Goal: Transaction & Acquisition: Purchase product/service

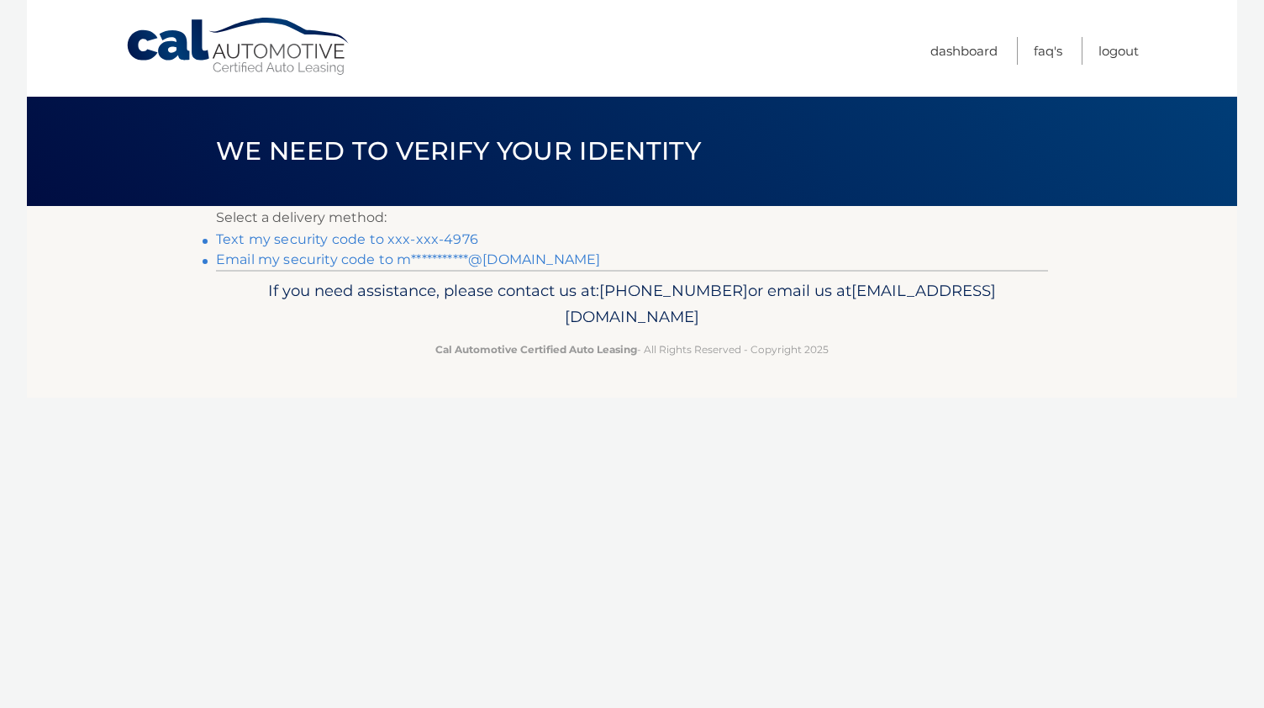
click at [429, 240] on link "Text my security code to xxx-xxx-4976" at bounding box center [347, 239] width 262 height 16
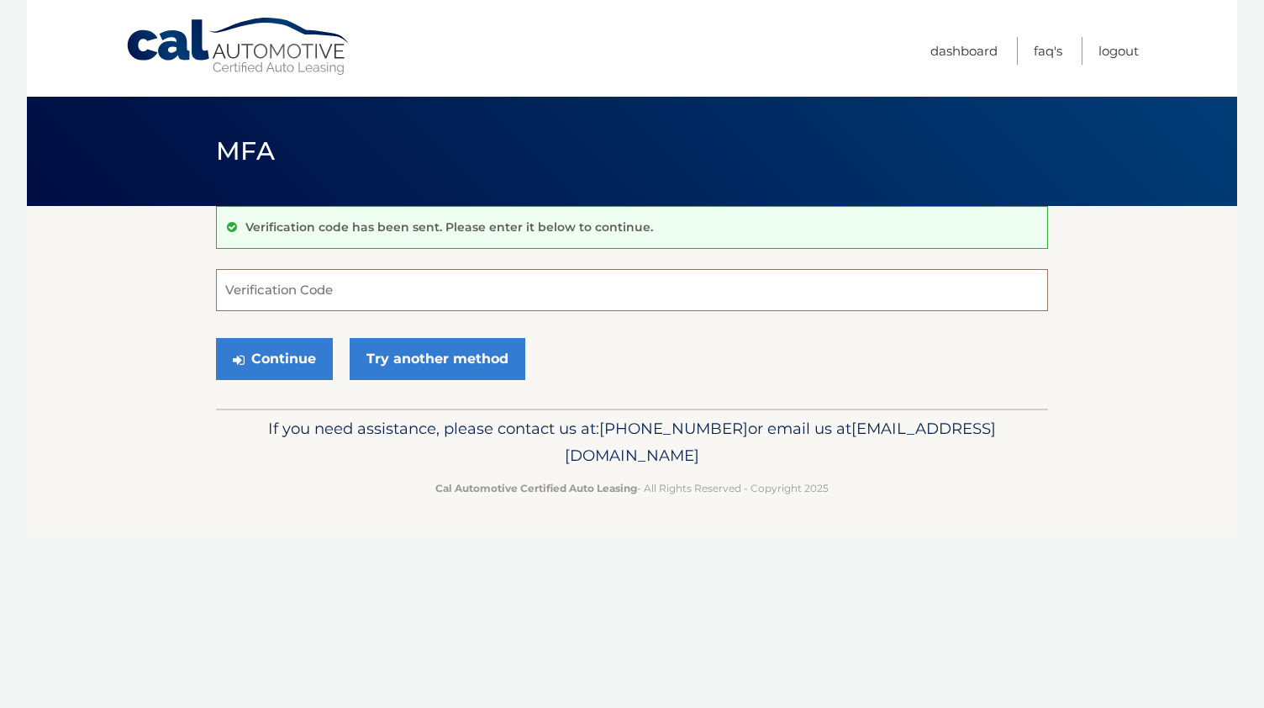
click at [402, 288] on input "Verification Code" at bounding box center [632, 290] width 832 height 42
type input "645422"
click at [296, 361] on button "Continue" at bounding box center [274, 359] width 117 height 42
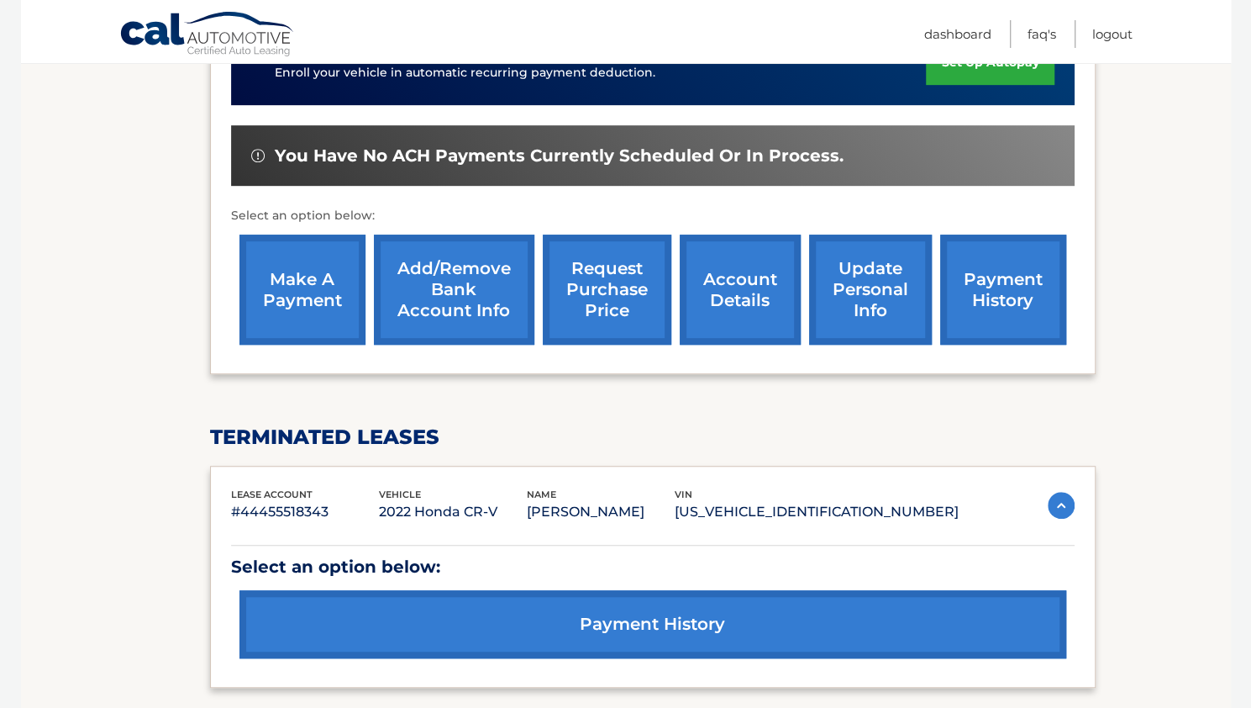
scroll to position [467, 0]
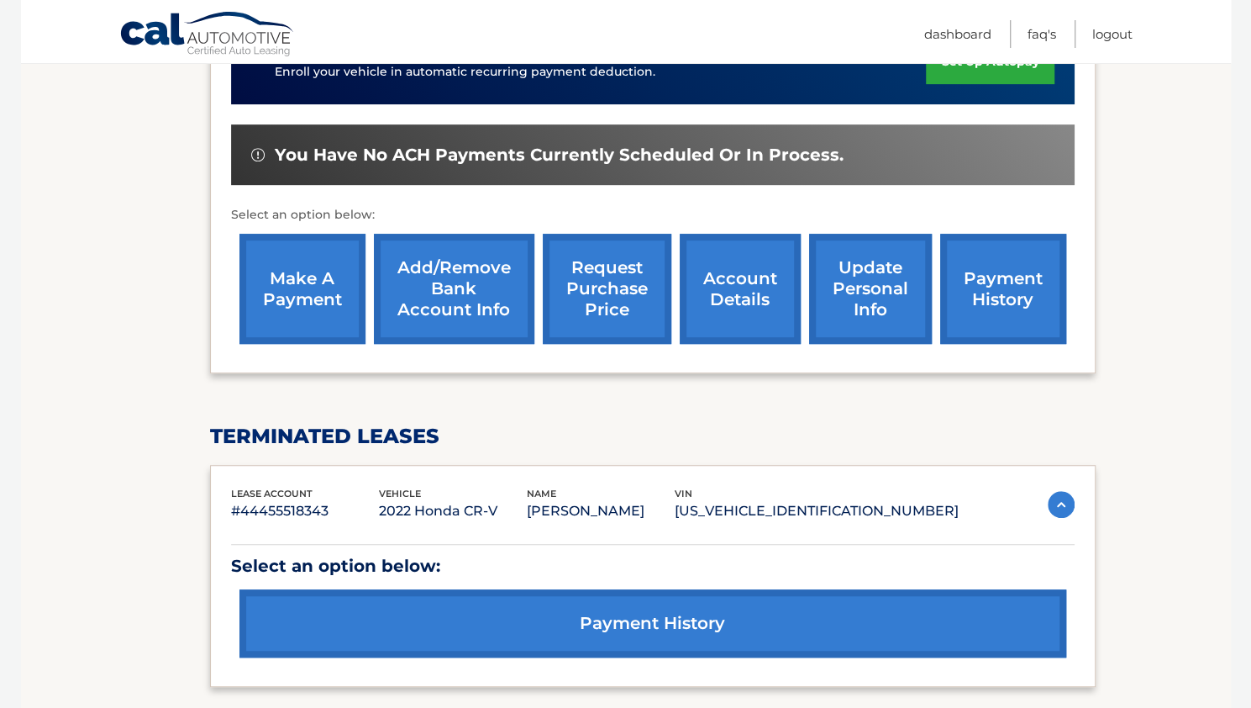
click at [626, 629] on link "payment history" at bounding box center [652, 623] width 827 height 68
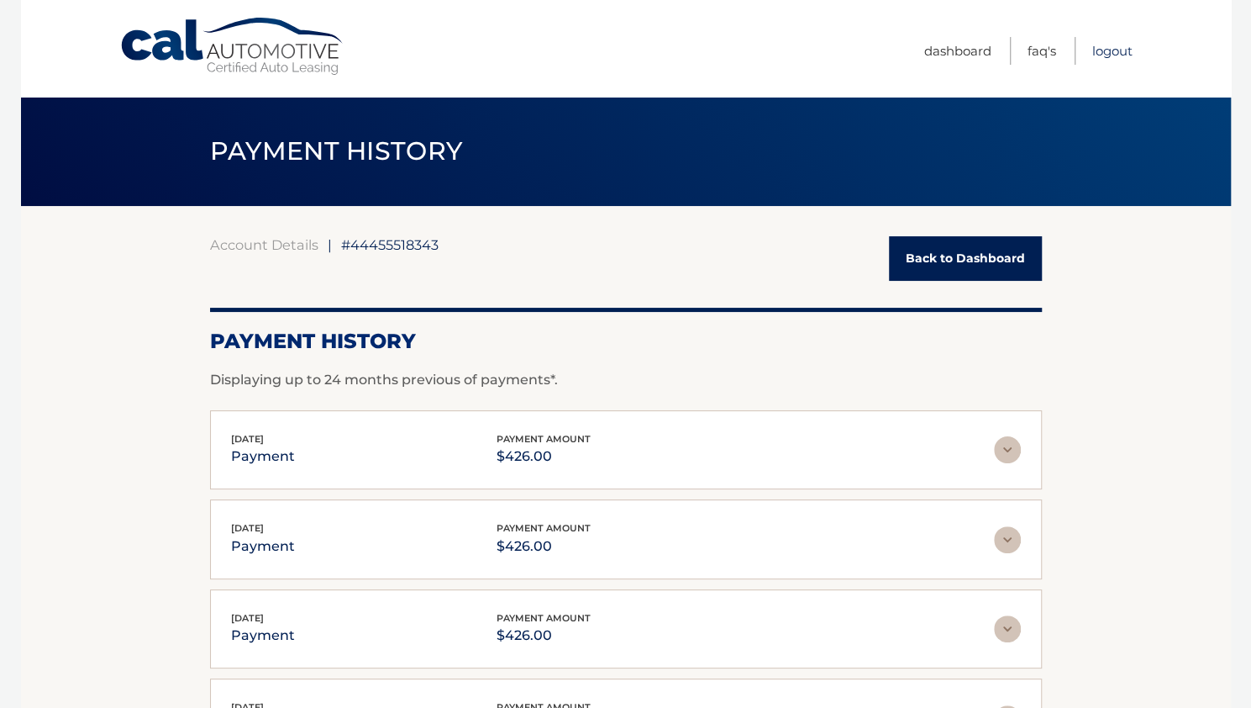
click at [1116, 50] on link "Logout" at bounding box center [1112, 51] width 40 height 28
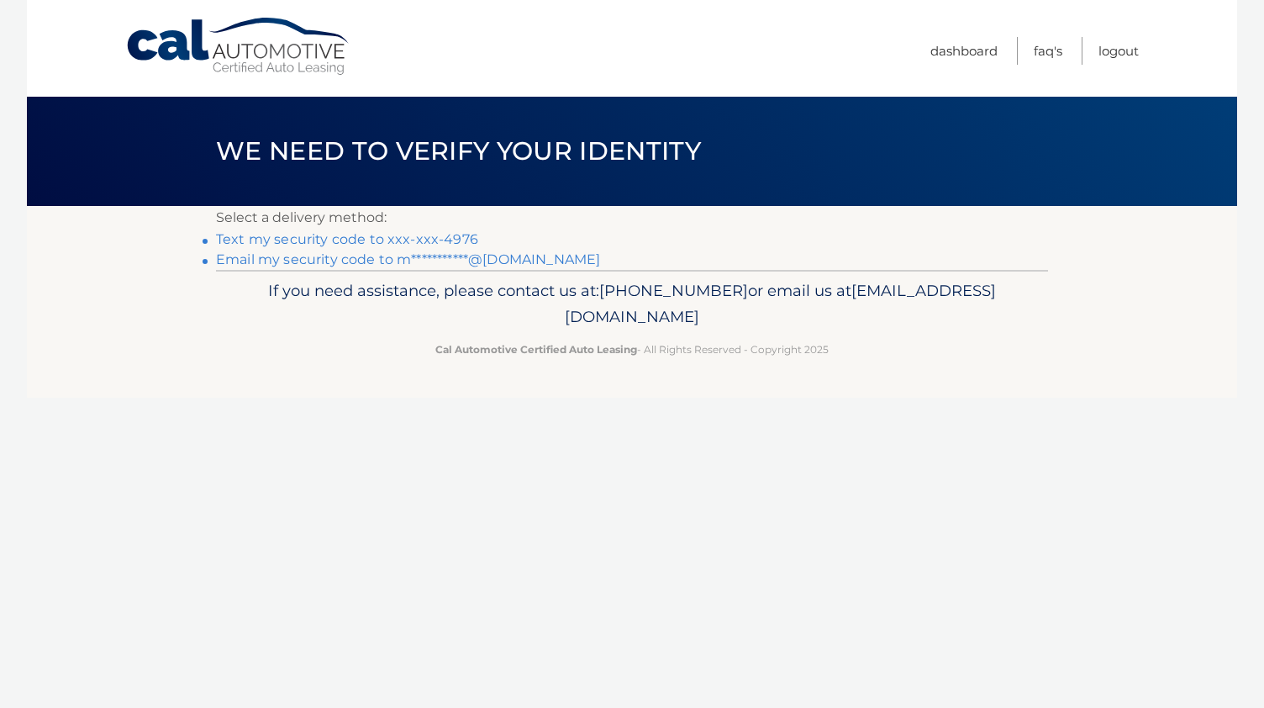
click at [416, 243] on link "Text my security code to xxx-xxx-4976" at bounding box center [347, 239] width 262 height 16
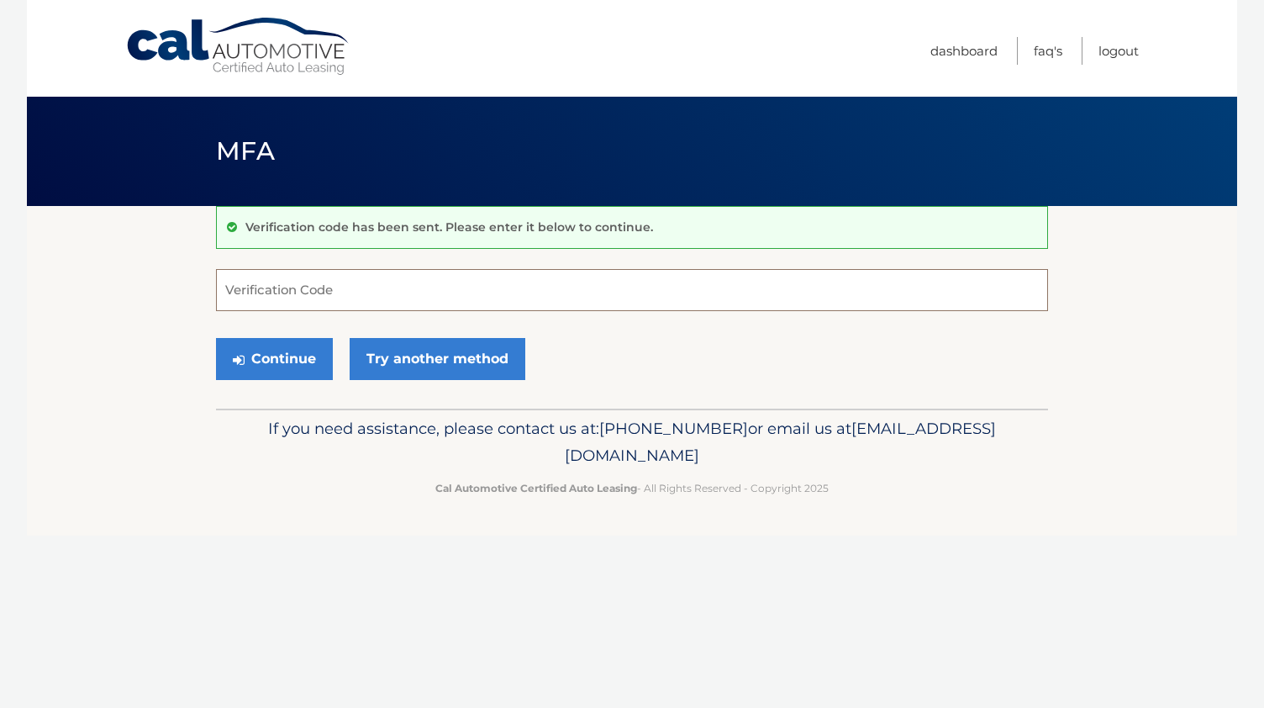
click at [360, 295] on input "Verification Code" at bounding box center [632, 290] width 832 height 42
type input "345565"
click at [278, 366] on button "Continue" at bounding box center [274, 359] width 117 height 42
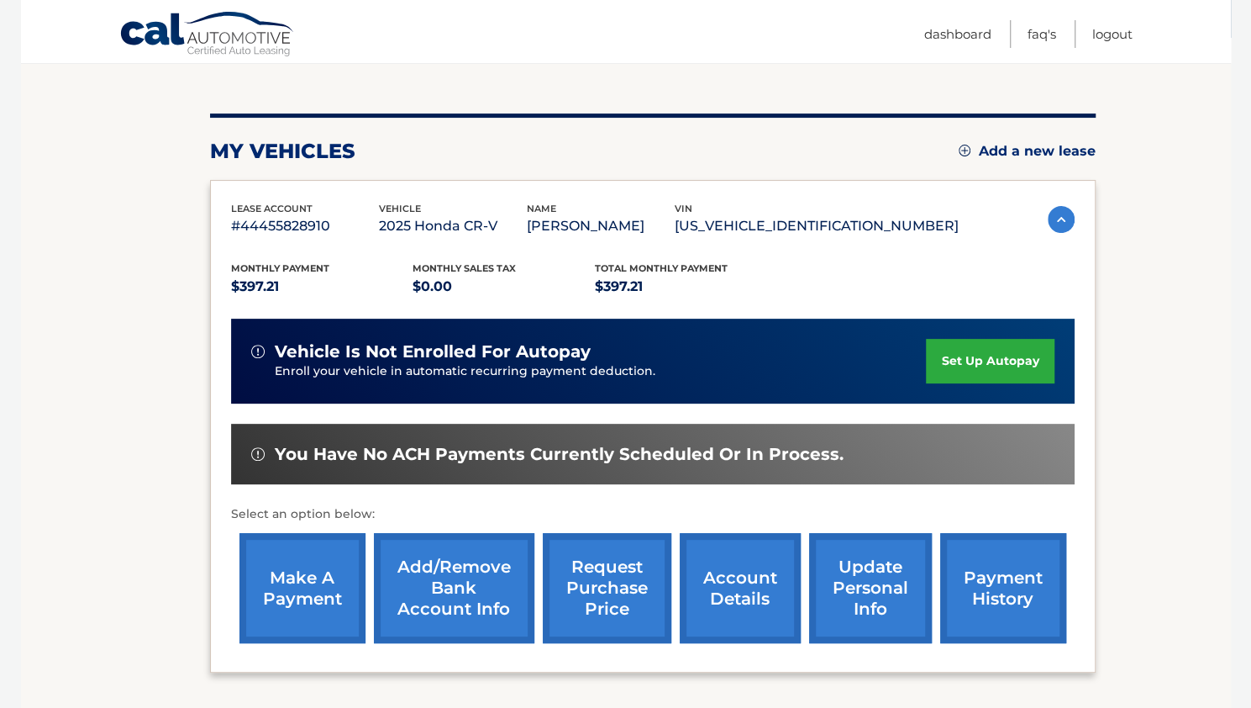
scroll to position [169, 0]
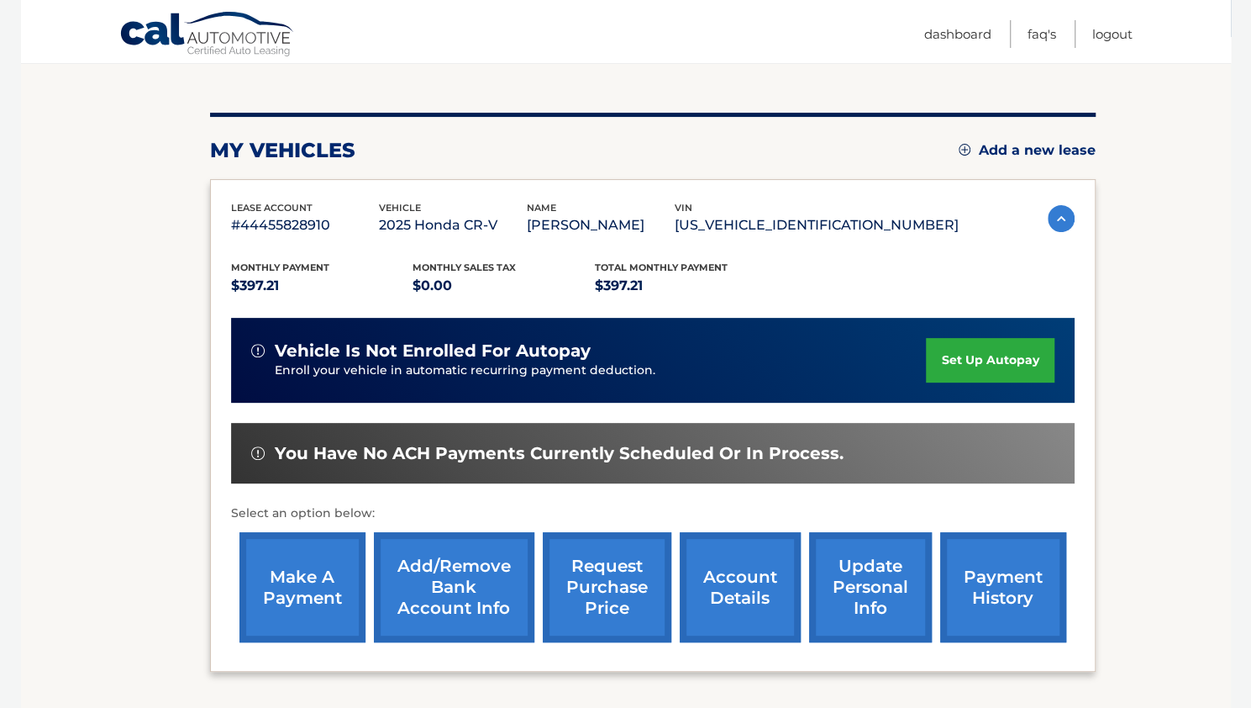
click at [1008, 565] on link "payment history" at bounding box center [1003, 587] width 126 height 110
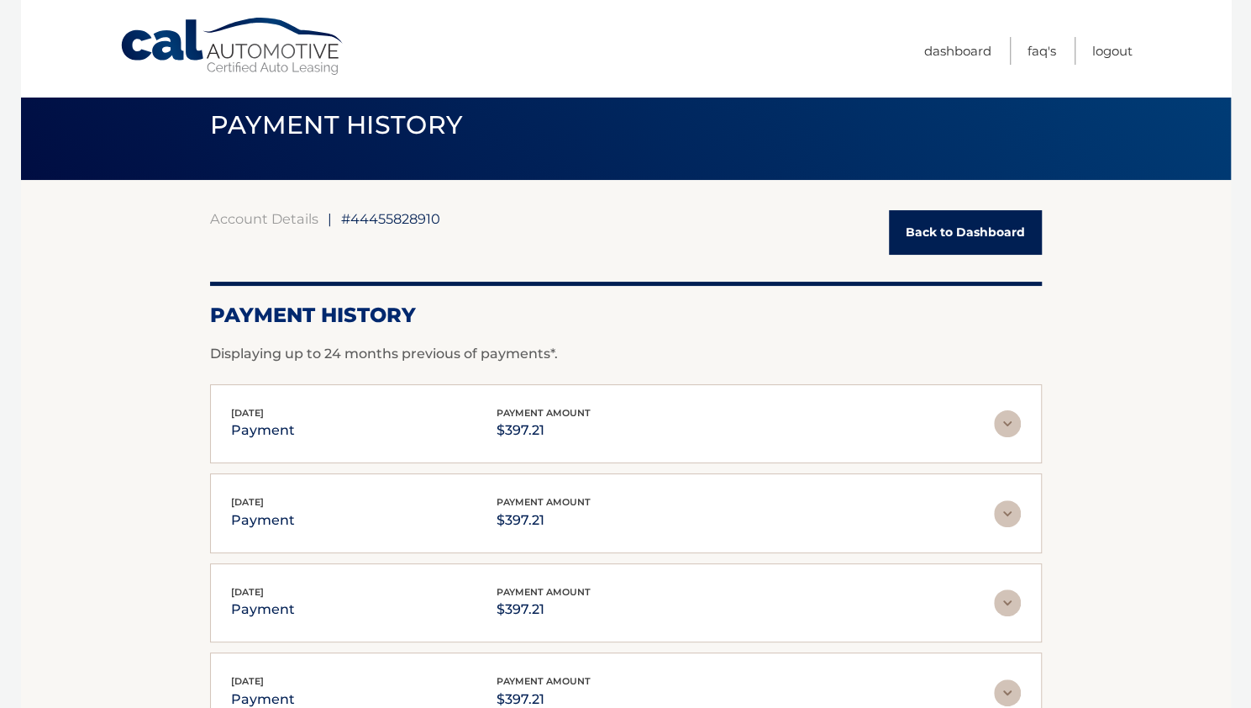
scroll to position [34, 0]
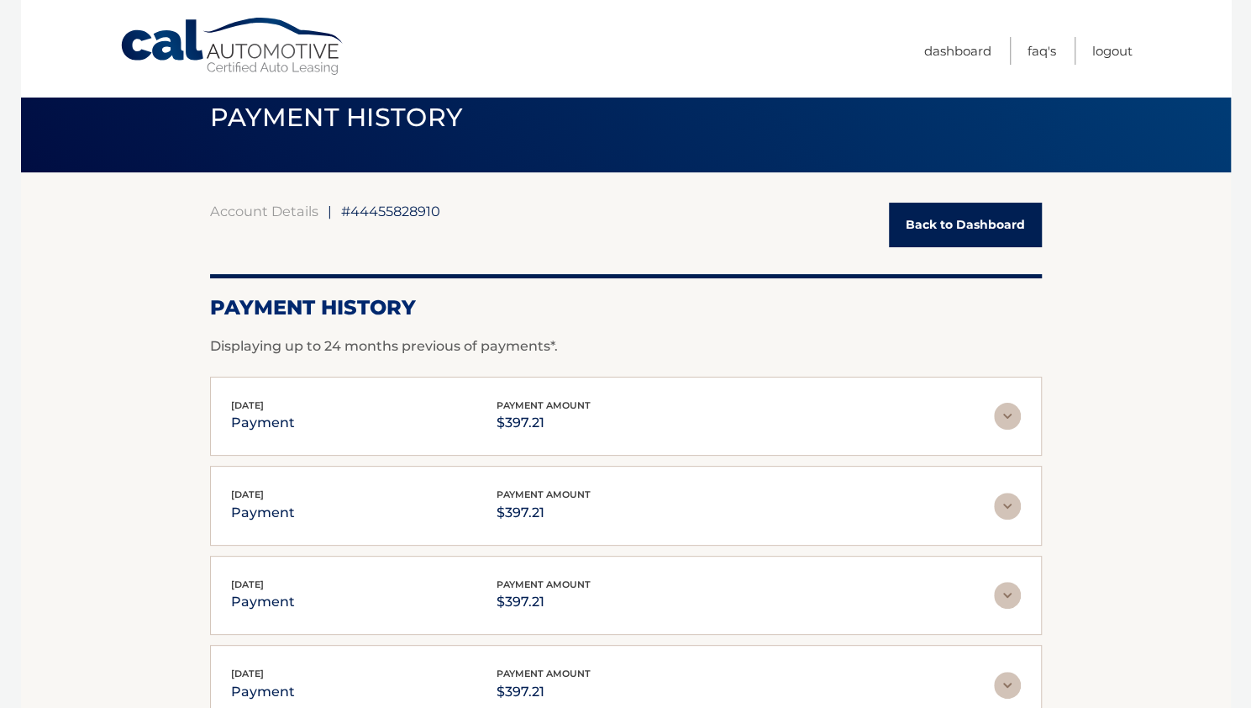
click at [981, 221] on link "Back to Dashboard" at bounding box center [965, 225] width 153 height 45
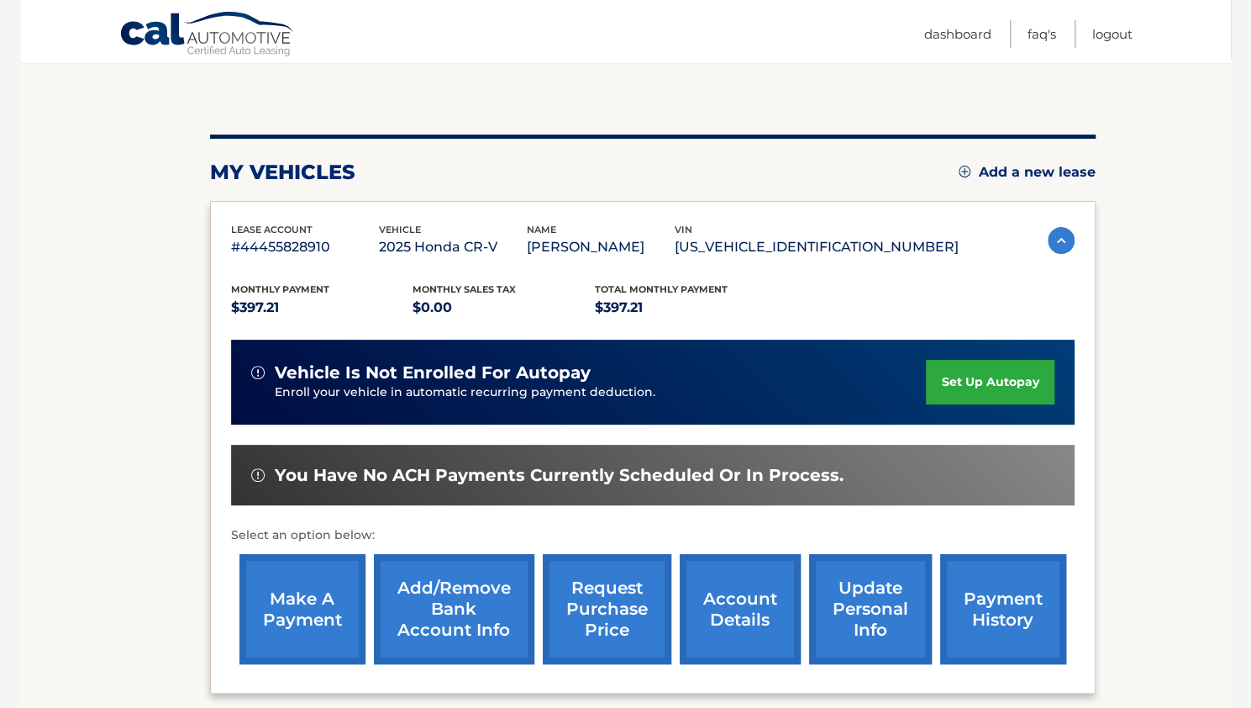
scroll to position [183, 0]
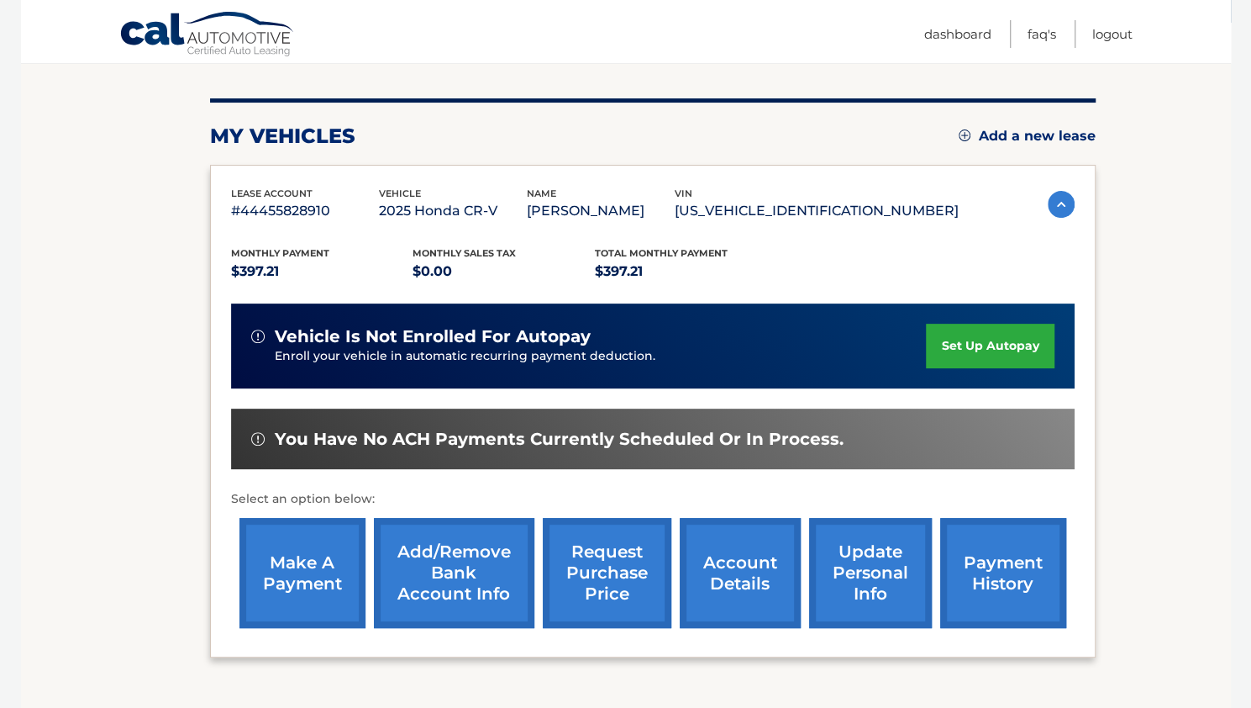
click at [299, 559] on link "make a payment" at bounding box center [302, 573] width 126 height 110
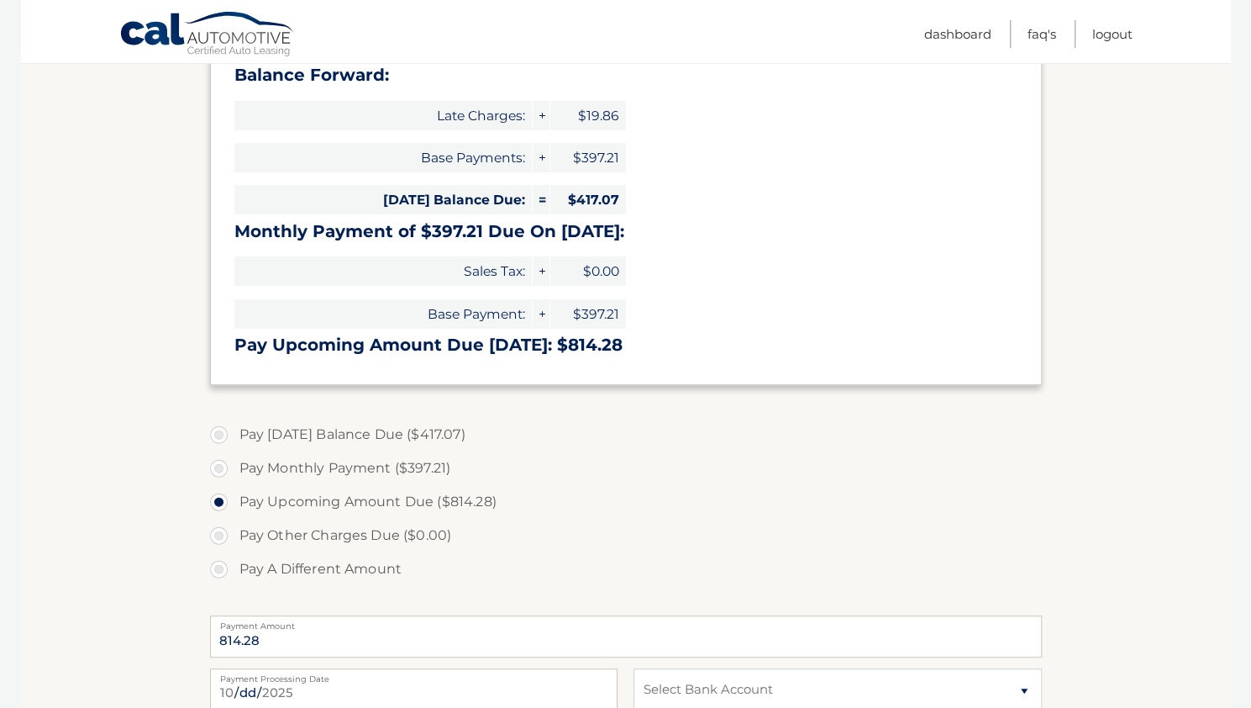
scroll to position [276, 0]
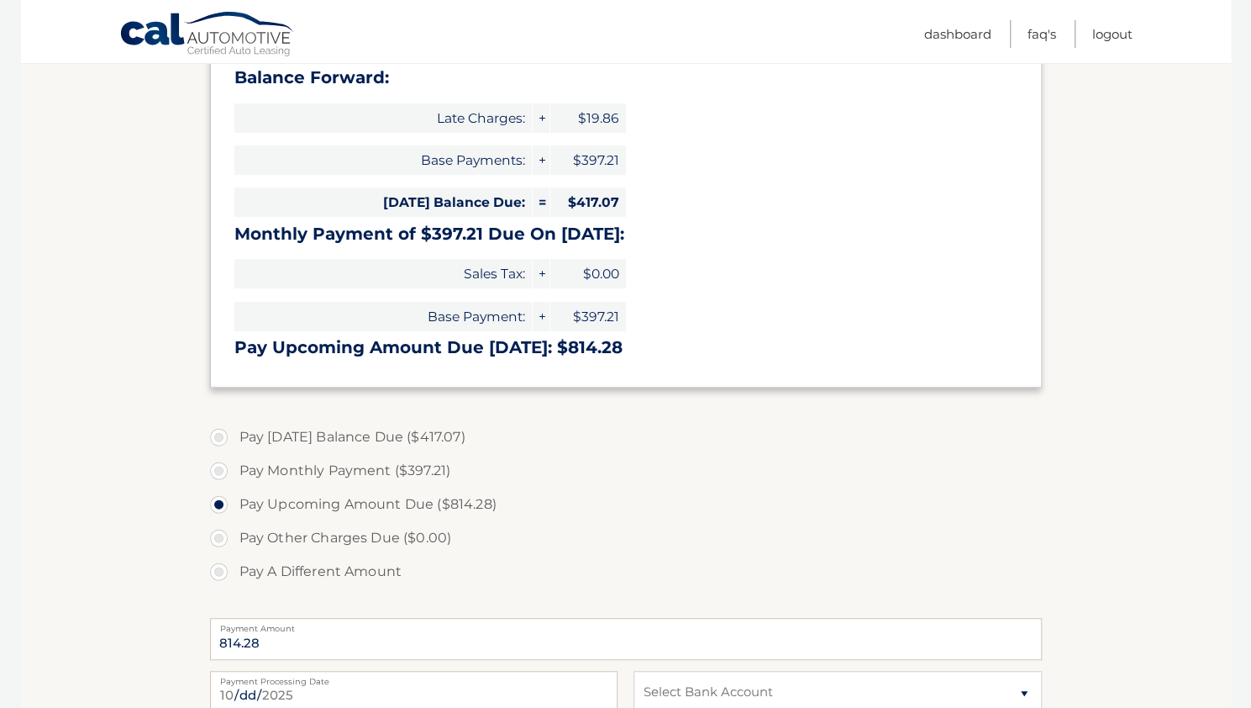
click at [245, 465] on label "Pay Monthly Payment ($397.21)" at bounding box center [626, 471] width 832 height 34
click at [234, 465] on input "Pay Monthly Payment ($397.21)" at bounding box center [225, 467] width 17 height 27
radio input "true"
type input "397.21"
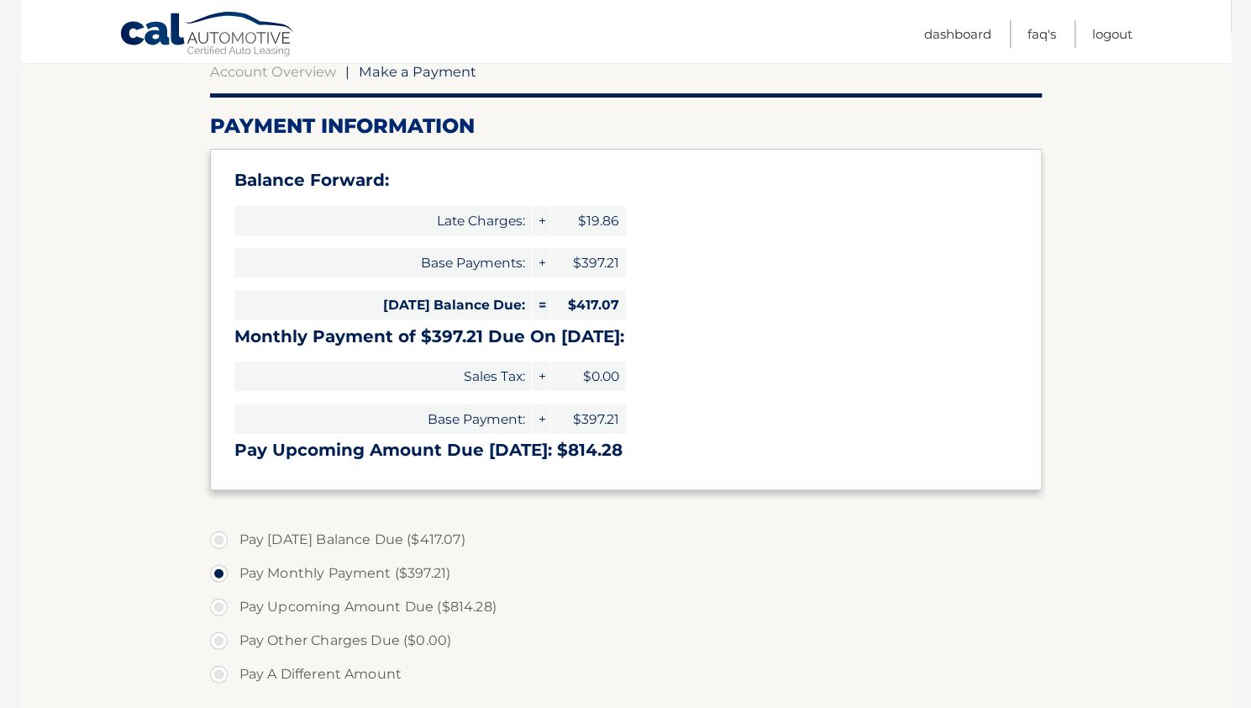
scroll to position [122, 0]
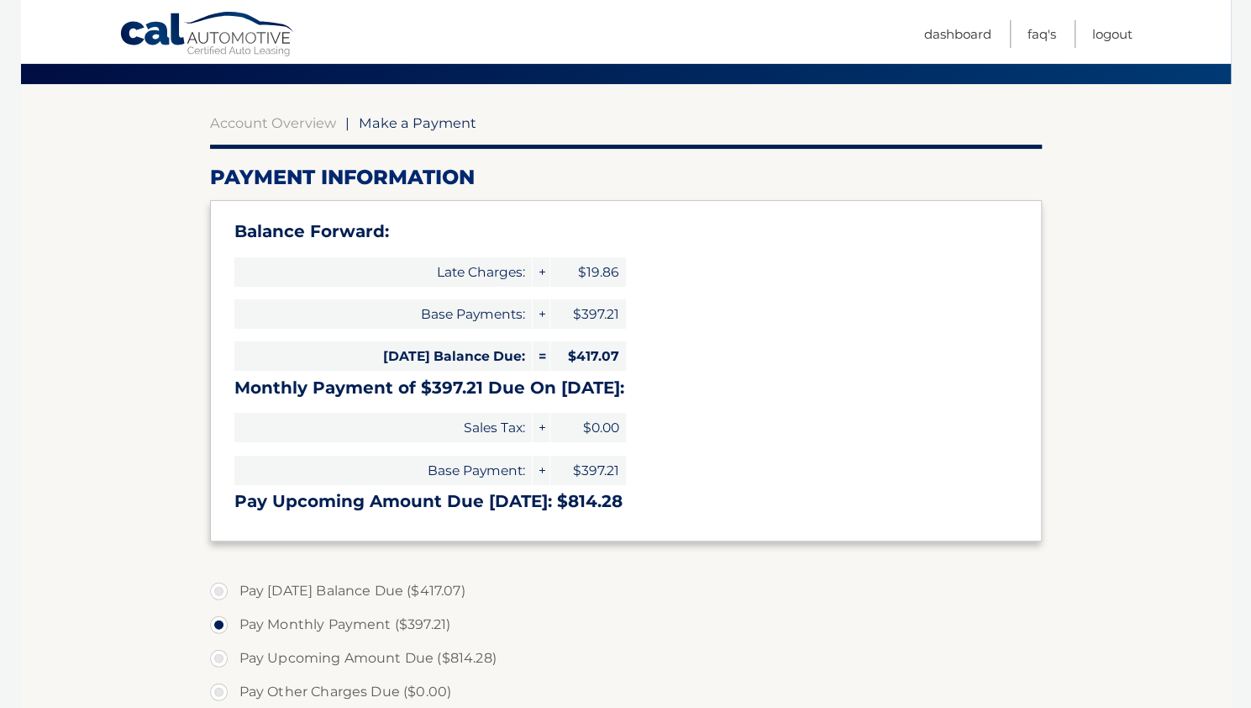
click at [414, 133] on section "Account Overview | Make a Payment Payment Information Balance Forward: Late Cha…" at bounding box center [626, 589] width 832 height 950
click at [418, 129] on span "Make a Payment" at bounding box center [418, 122] width 118 height 17
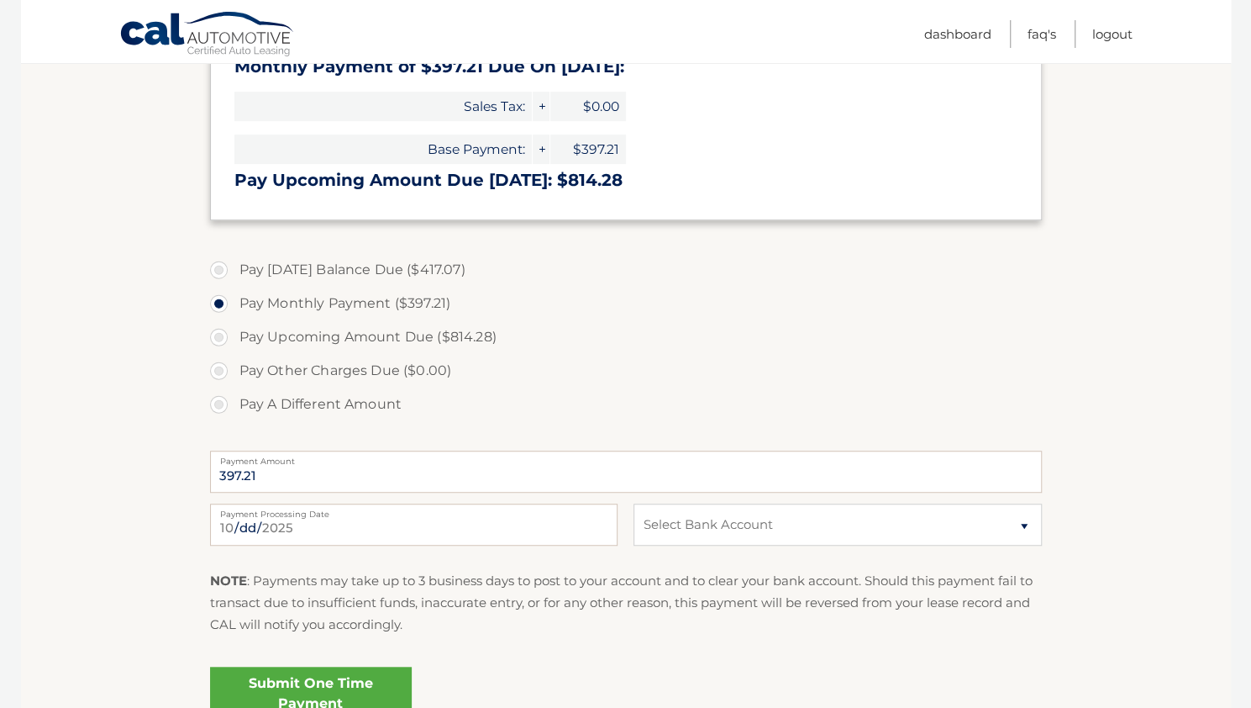
scroll to position [474, 0]
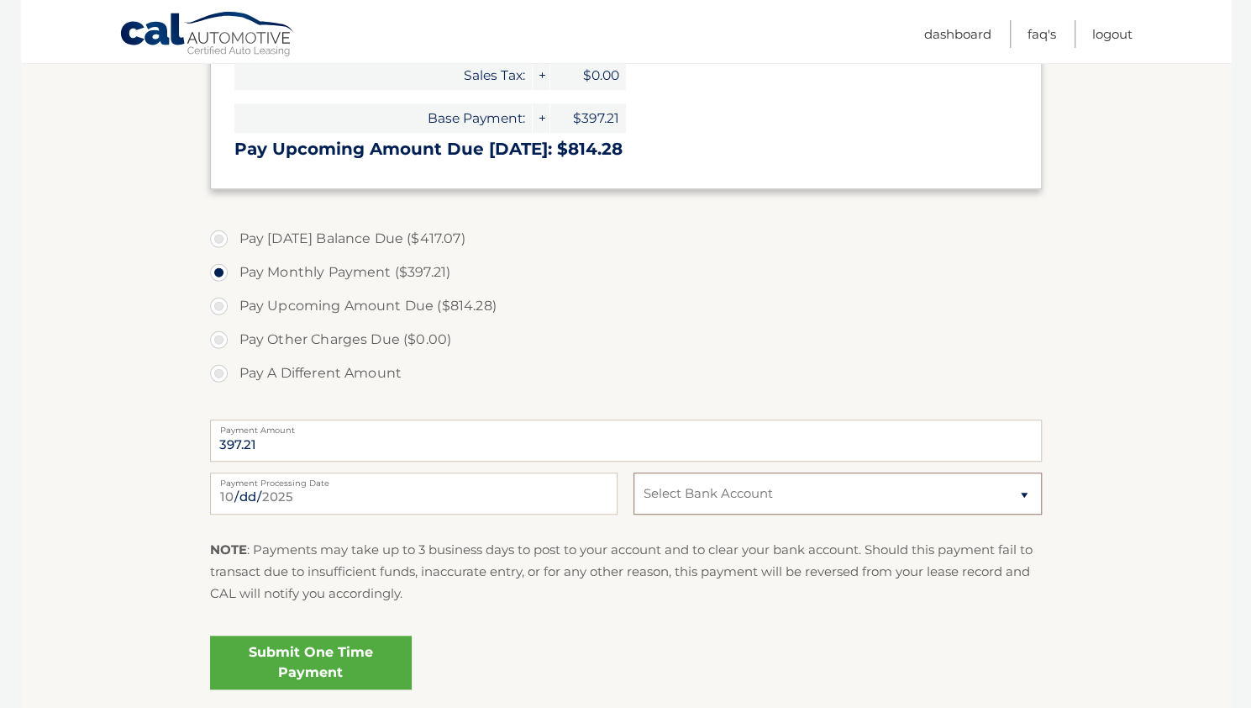
click at [750, 498] on select "Select Bank Account Checking BANK OF AMERICA N.A. *****5437 Checking BANK OF AM…" at bounding box center [838, 493] width 408 height 42
click at [518, 389] on div "Pay Today's Balance Due ($417.07) Pay Monthly Payment ($397.21) Pay Upcoming Am…" at bounding box center [626, 315] width 832 height 187
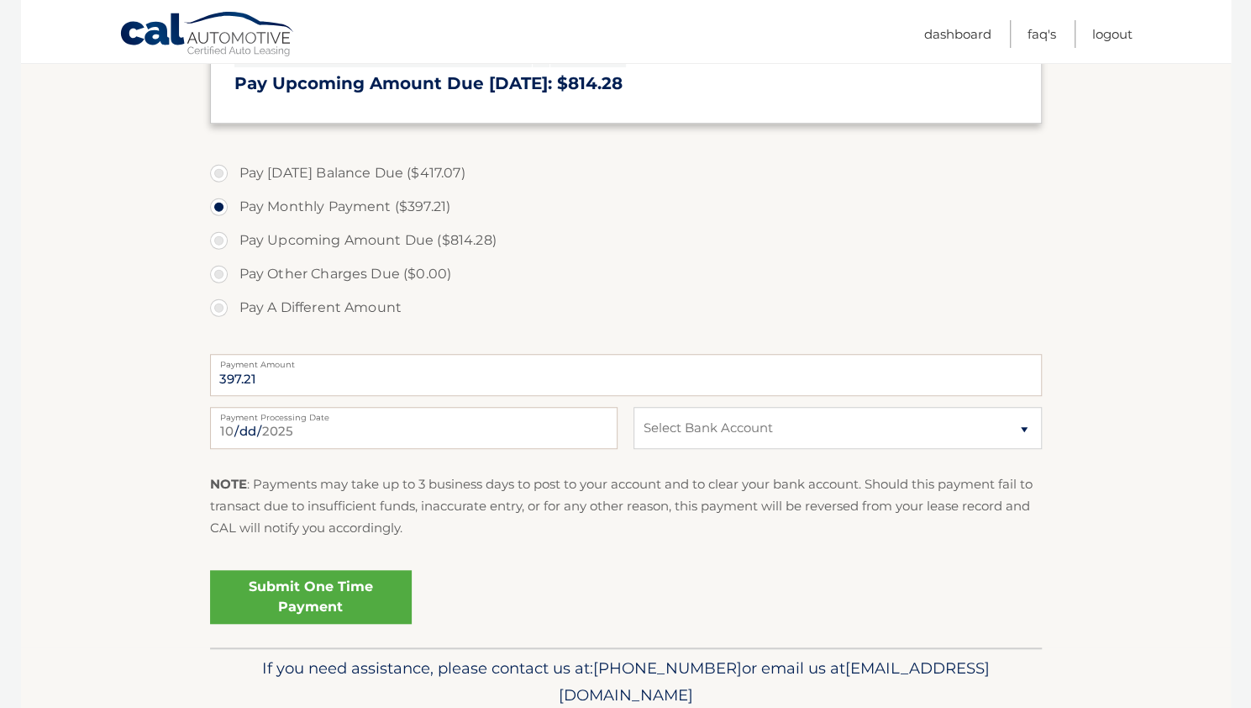
scroll to position [543, 0]
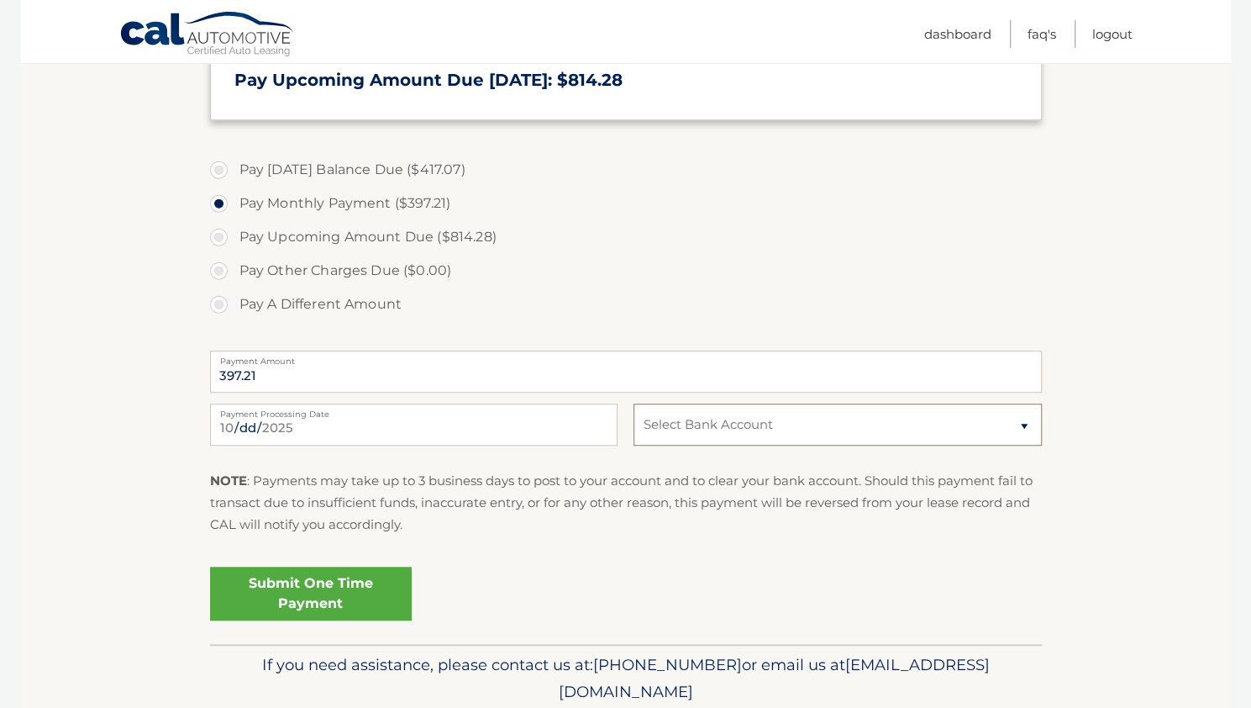
click at [1013, 434] on select "Select Bank Account Checking BANK OF AMERICA N.A. *****5437 Checking BANK OF AM…" at bounding box center [838, 424] width 408 height 42
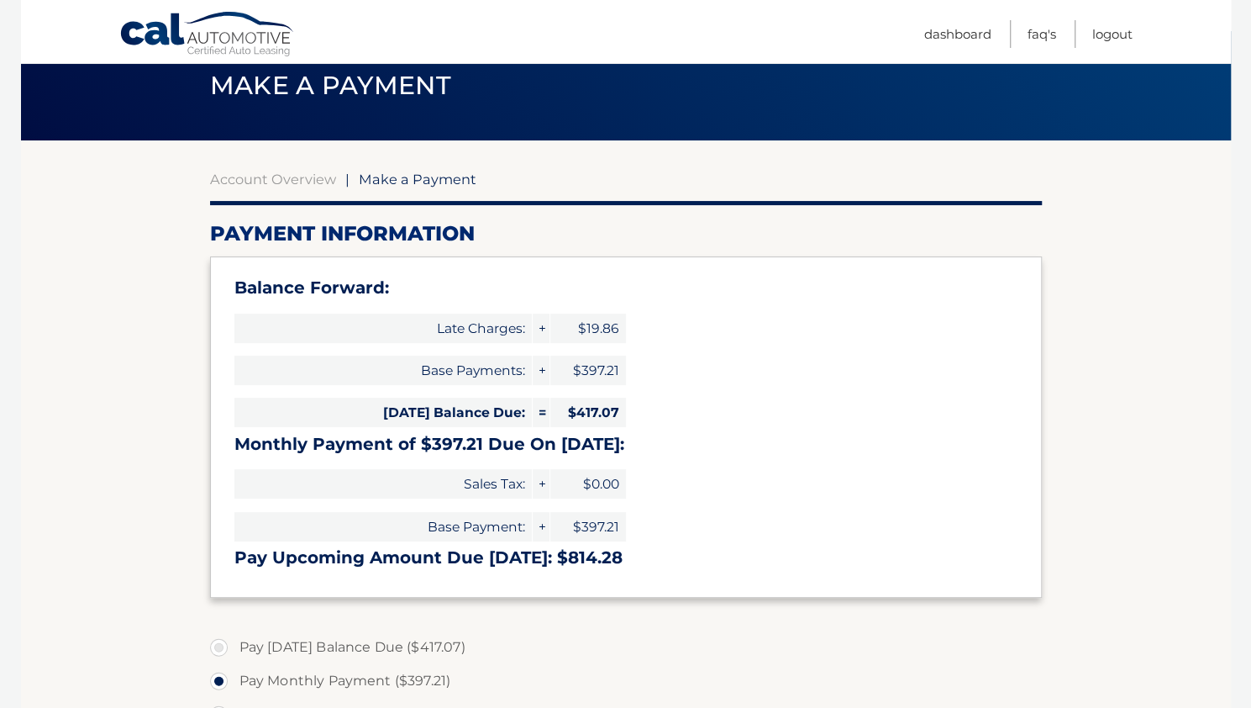
scroll to position [0, 0]
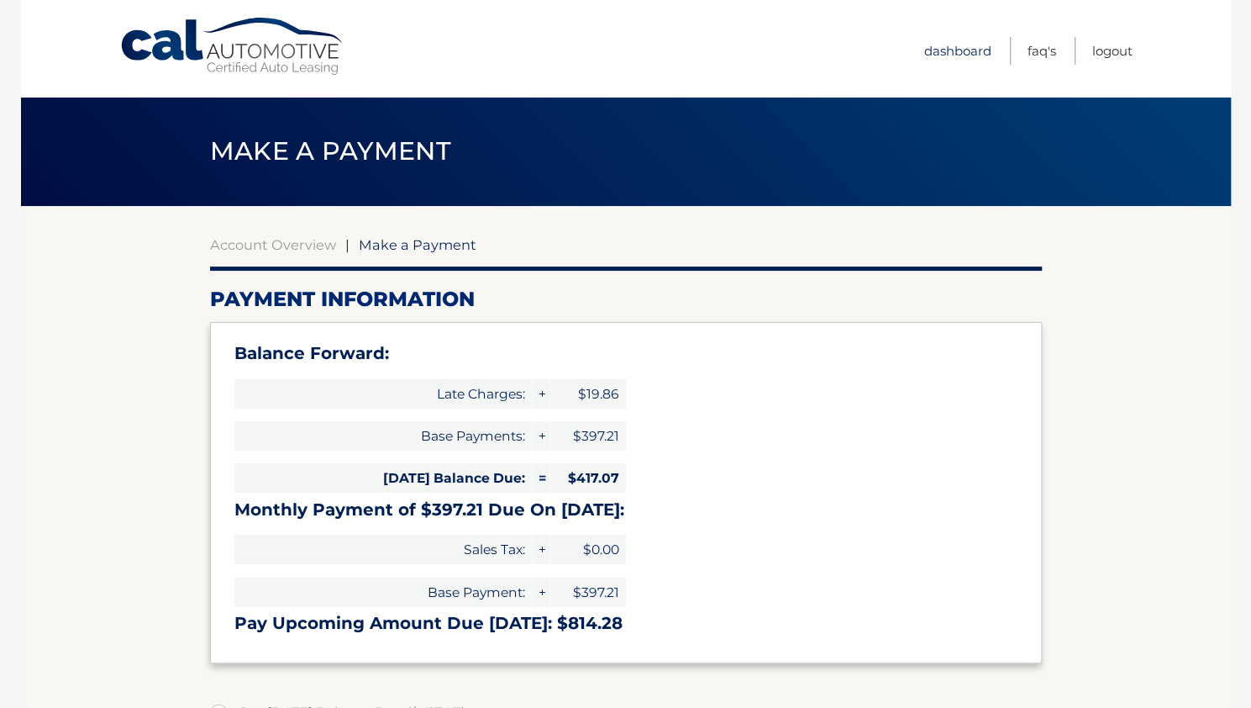
click at [960, 51] on link "Dashboard" at bounding box center [957, 51] width 67 height 28
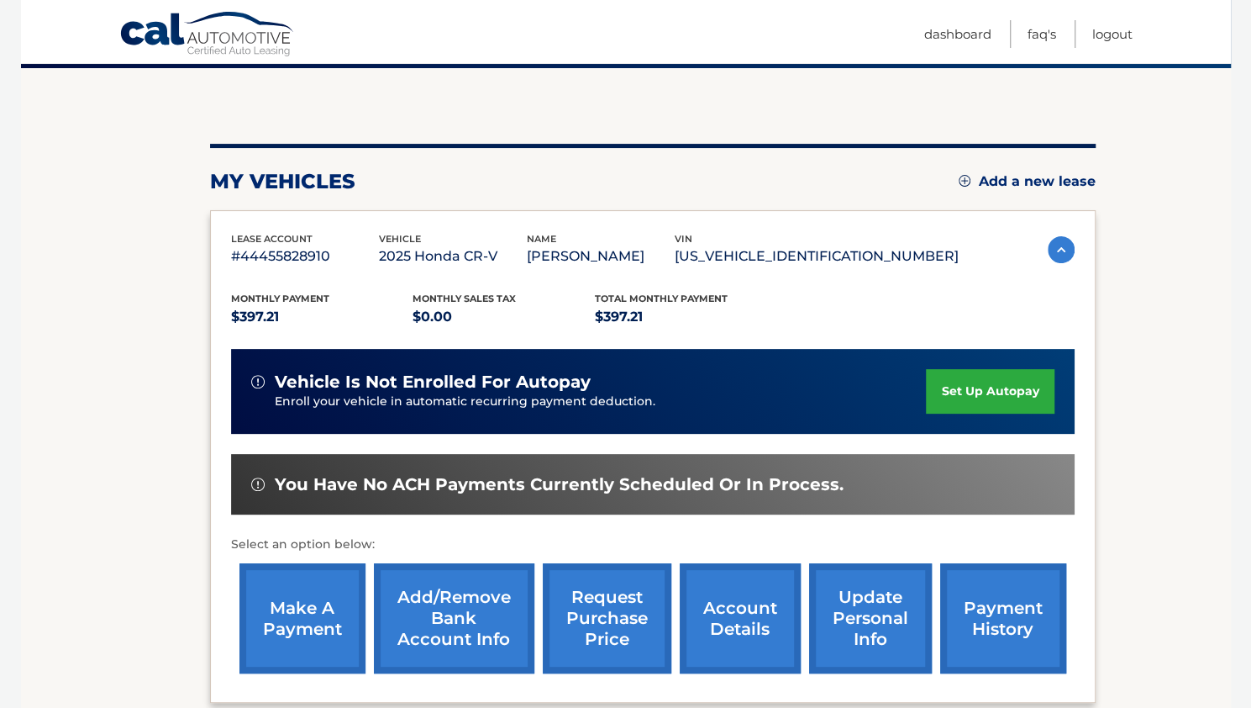
scroll to position [157, 0]
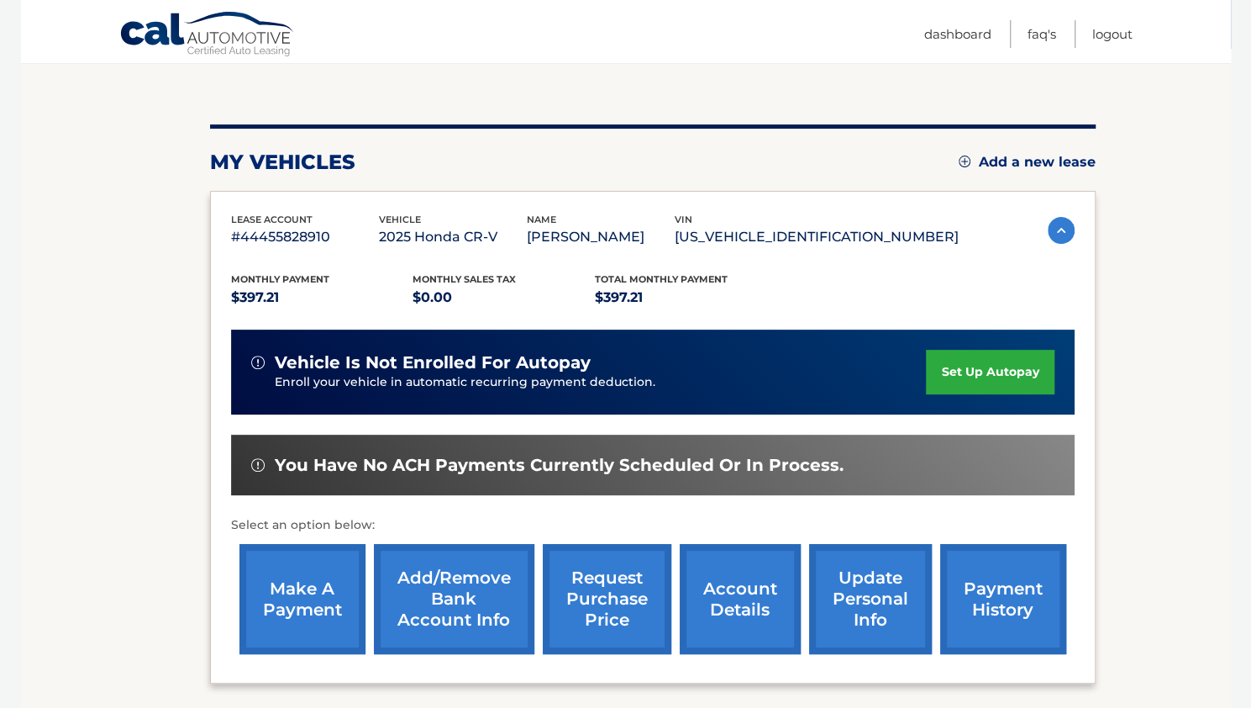
click at [466, 597] on link "Add/Remove bank account info" at bounding box center [454, 599] width 160 height 110
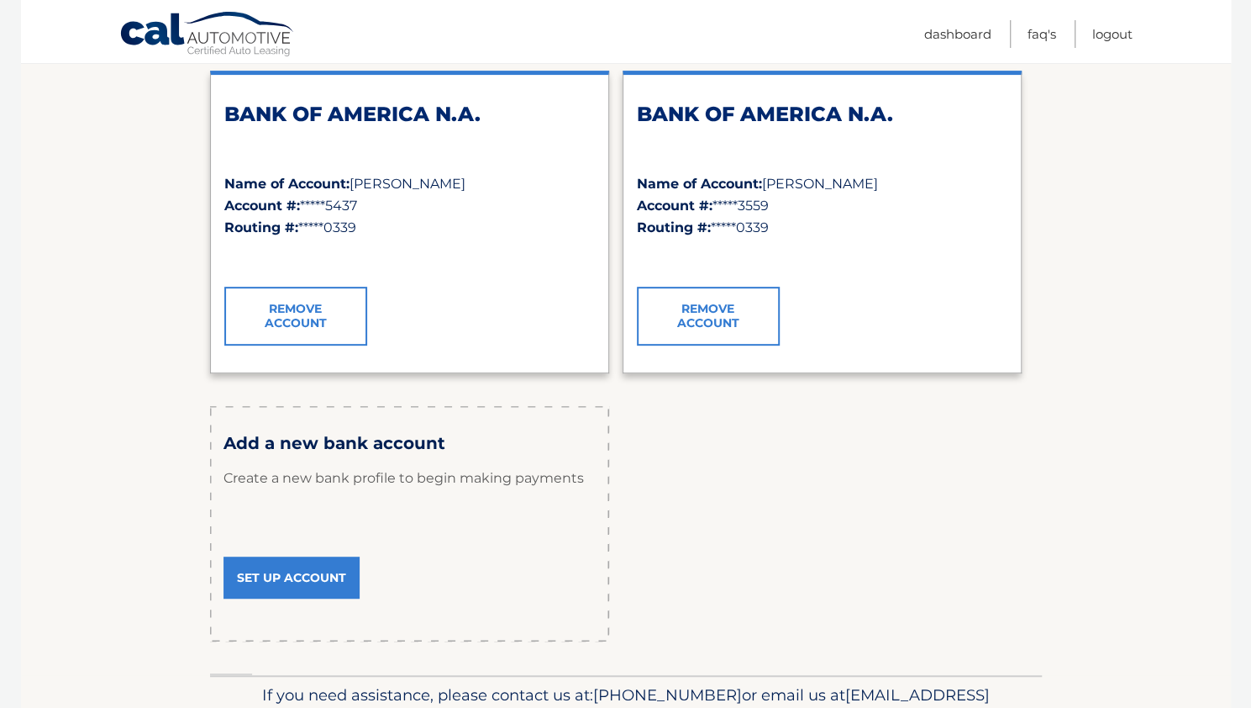
scroll to position [266, 0]
click at [296, 568] on link "Set Up Account" at bounding box center [292, 576] width 136 height 42
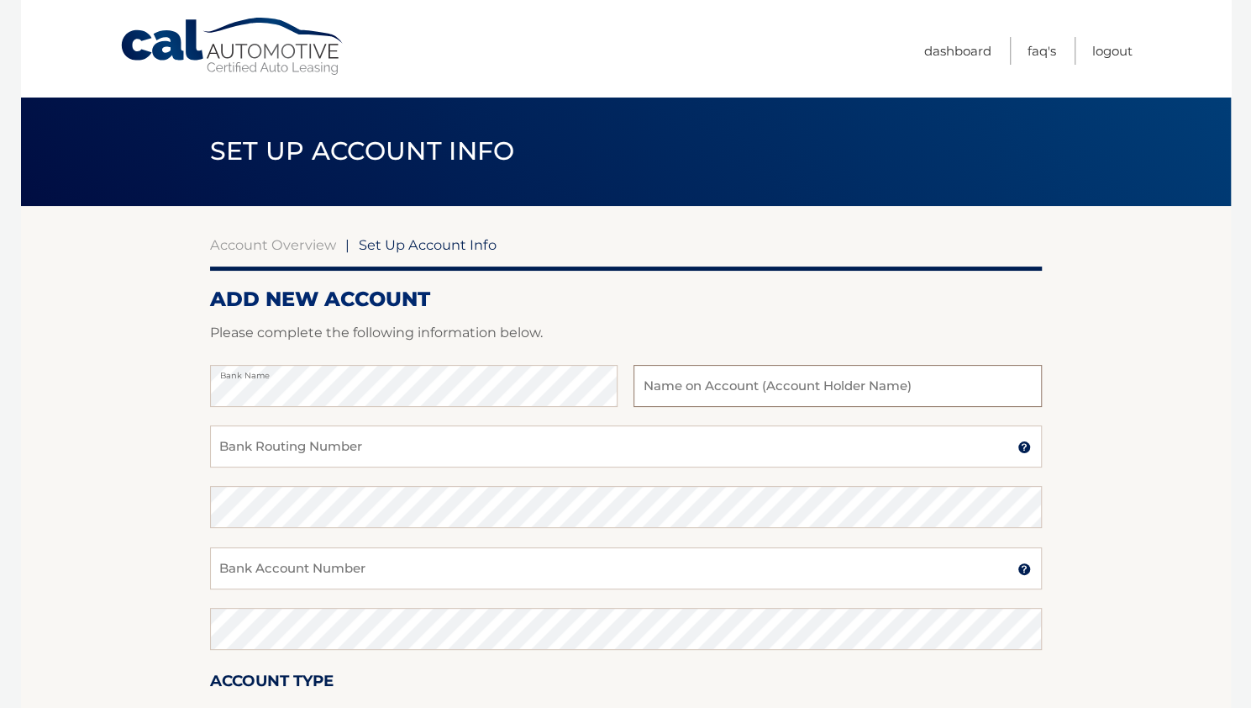
click at [810, 381] on input "text" at bounding box center [838, 386] width 408 height 42
type input "[PERSON_NAME]"
click at [439, 453] on input "Bank Routing Number" at bounding box center [626, 446] width 832 height 42
click at [428, 576] on input "Bank Account Number" at bounding box center [626, 568] width 832 height 42
paste input "381001913239"
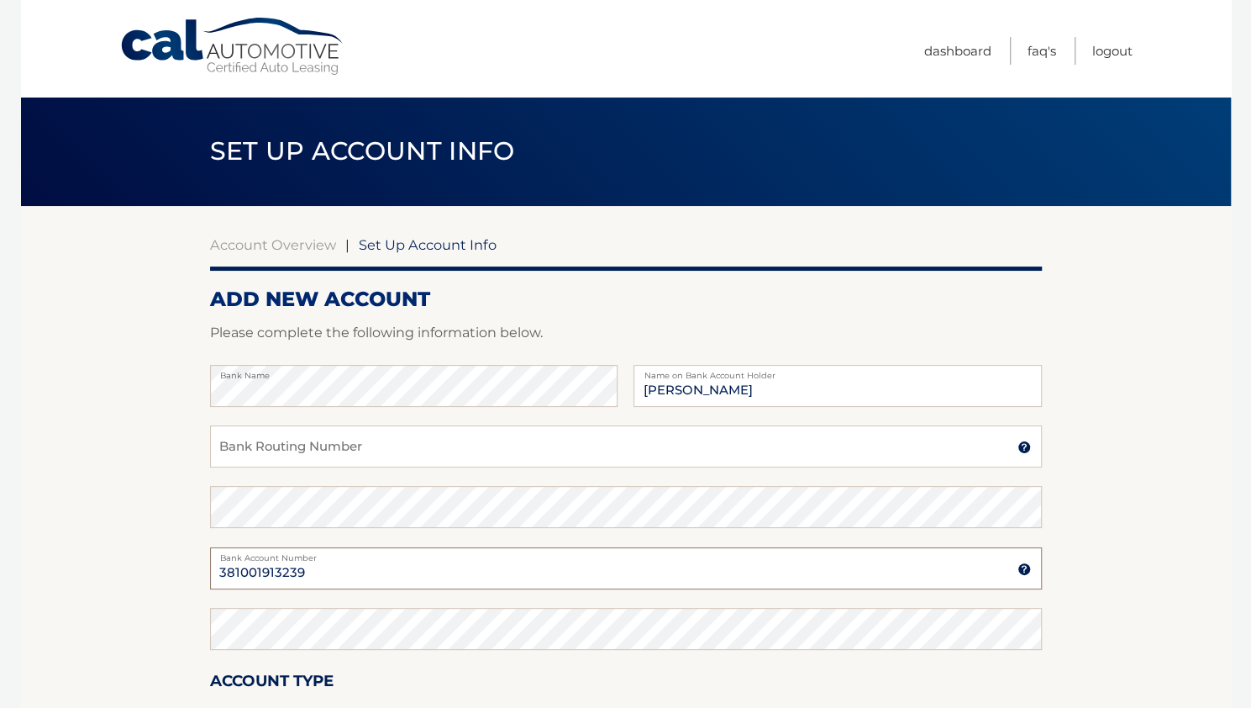
type input "381001913239"
click at [364, 442] on input "Bank Routing Number" at bounding box center [626, 446] width 832 height 42
paste input "021200339"
type input "021200339"
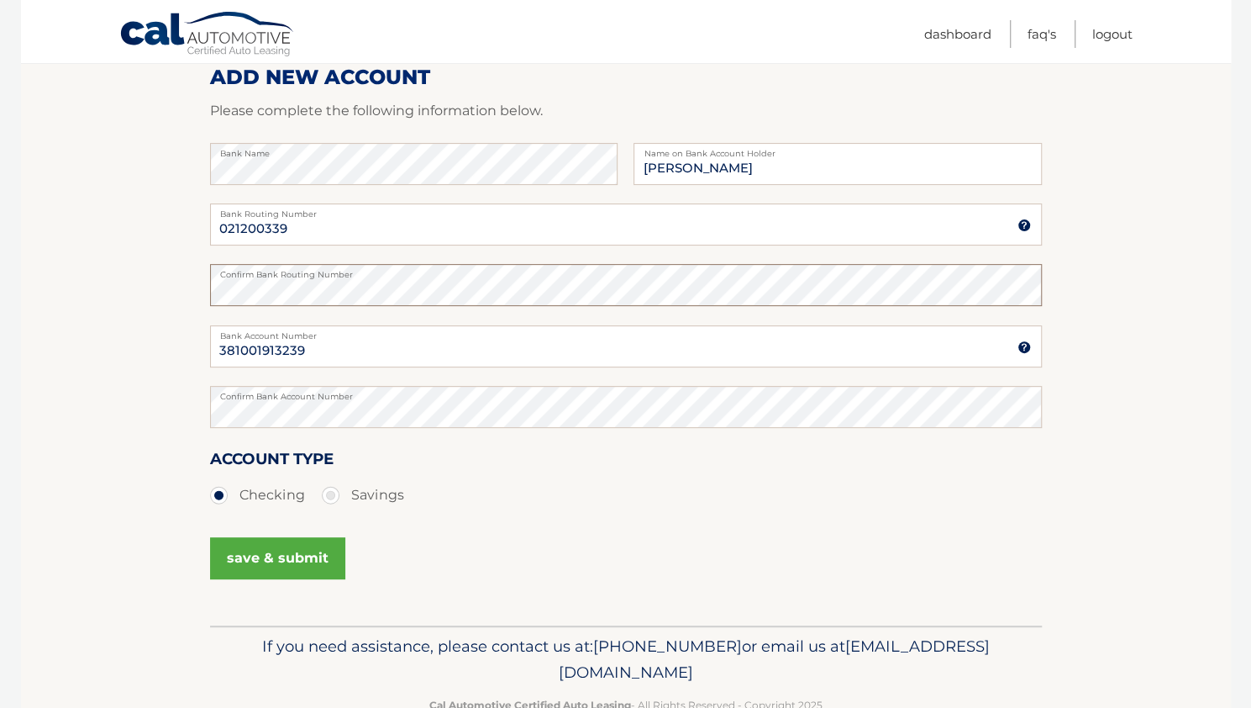
scroll to position [267, 0]
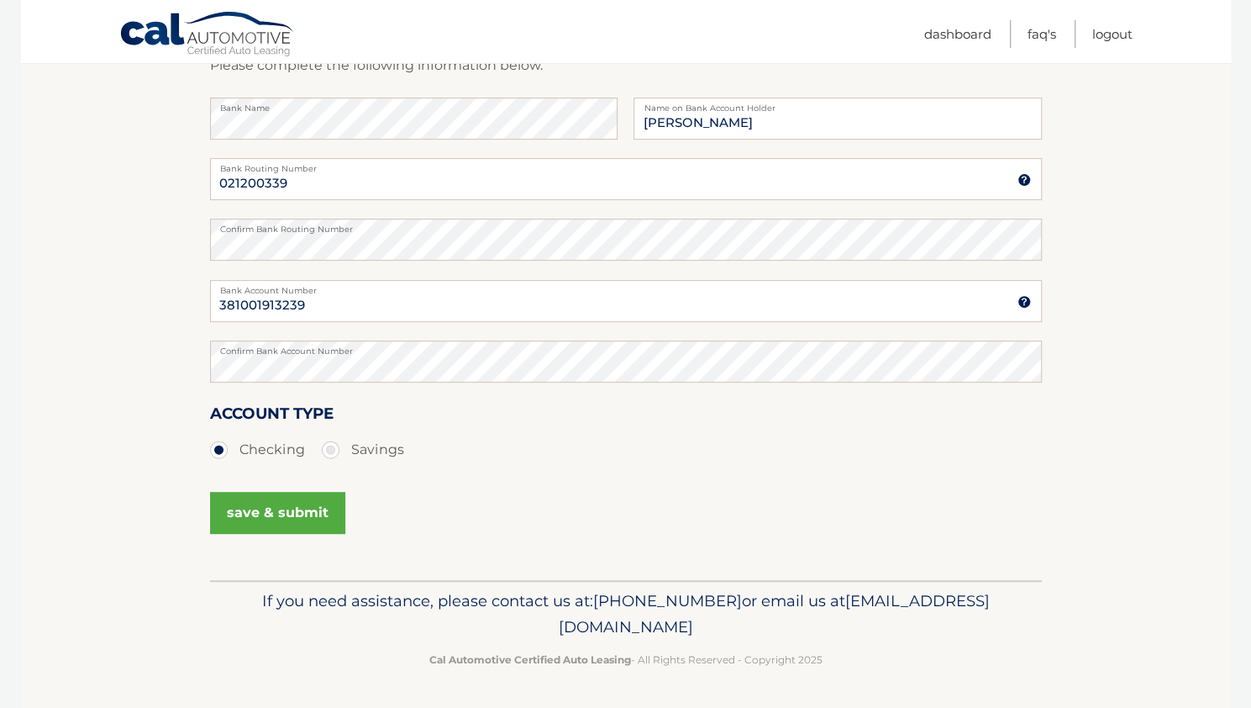
click at [294, 514] on button "save & submit" at bounding box center [277, 513] width 135 height 42
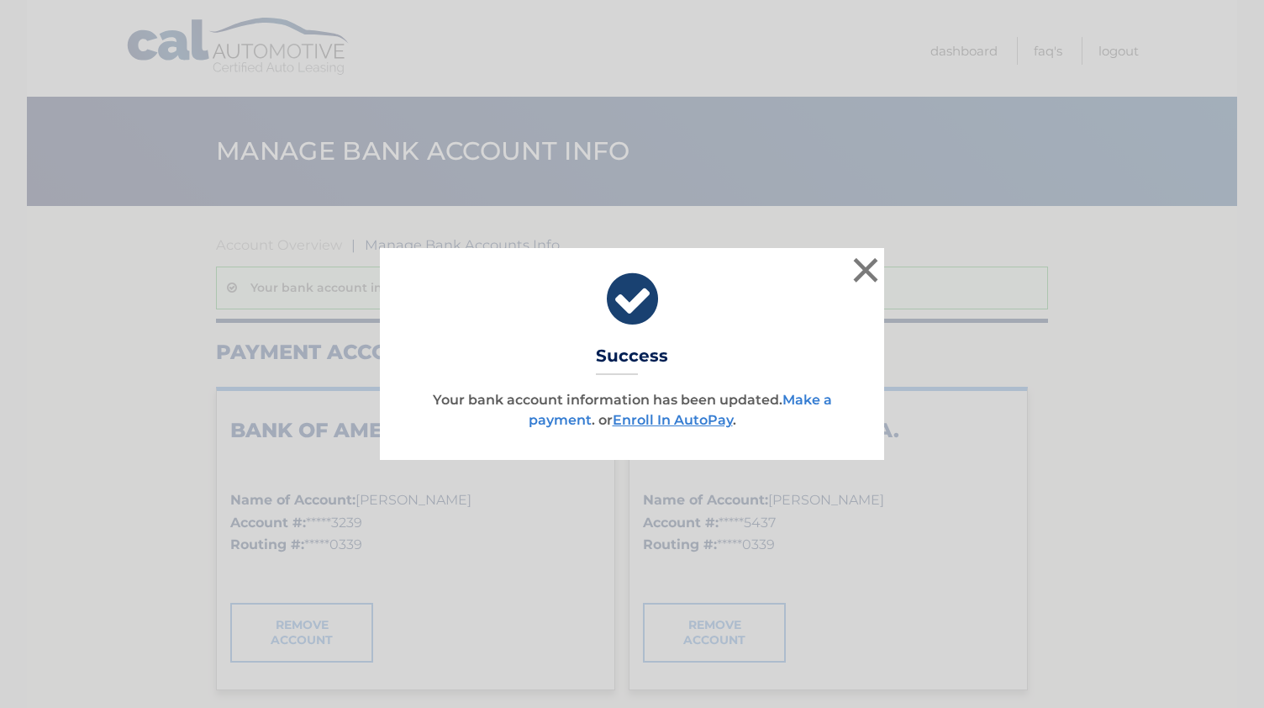
click at [827, 397] on link "Make a payment" at bounding box center [680, 410] width 303 height 36
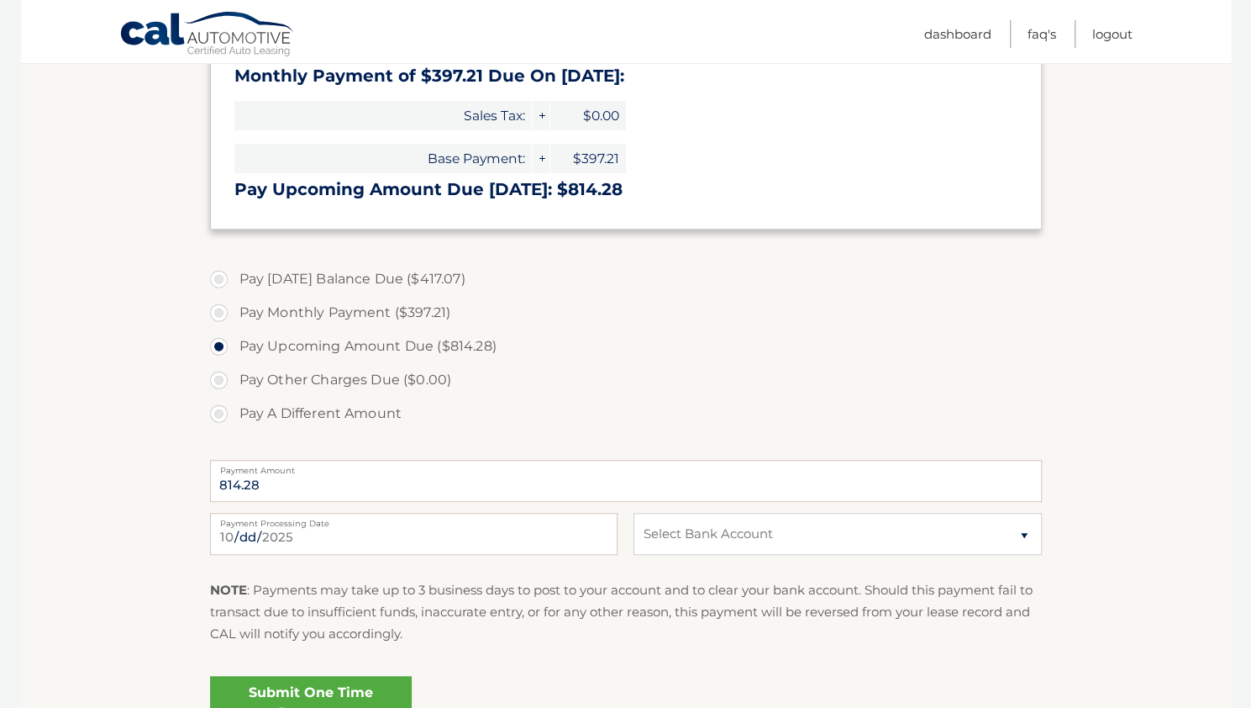
scroll to position [439, 0]
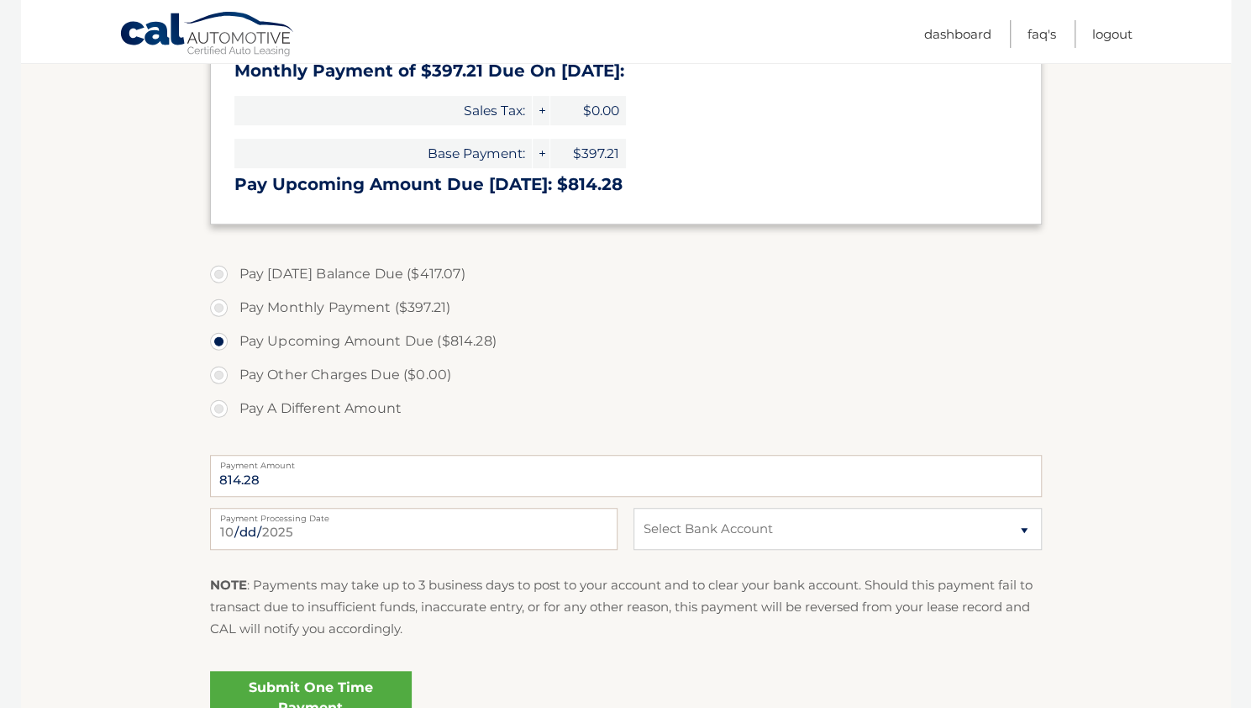
click at [415, 274] on label "Pay [DATE] Balance Due ($417.07)" at bounding box center [626, 274] width 832 height 34
click at [234, 274] on input "Pay [DATE] Balance Due ($417.07)" at bounding box center [225, 270] width 17 height 27
radio input "true"
type input "417.07"
click at [407, 307] on label "Pay Monthly Payment ($397.21)" at bounding box center [626, 308] width 832 height 34
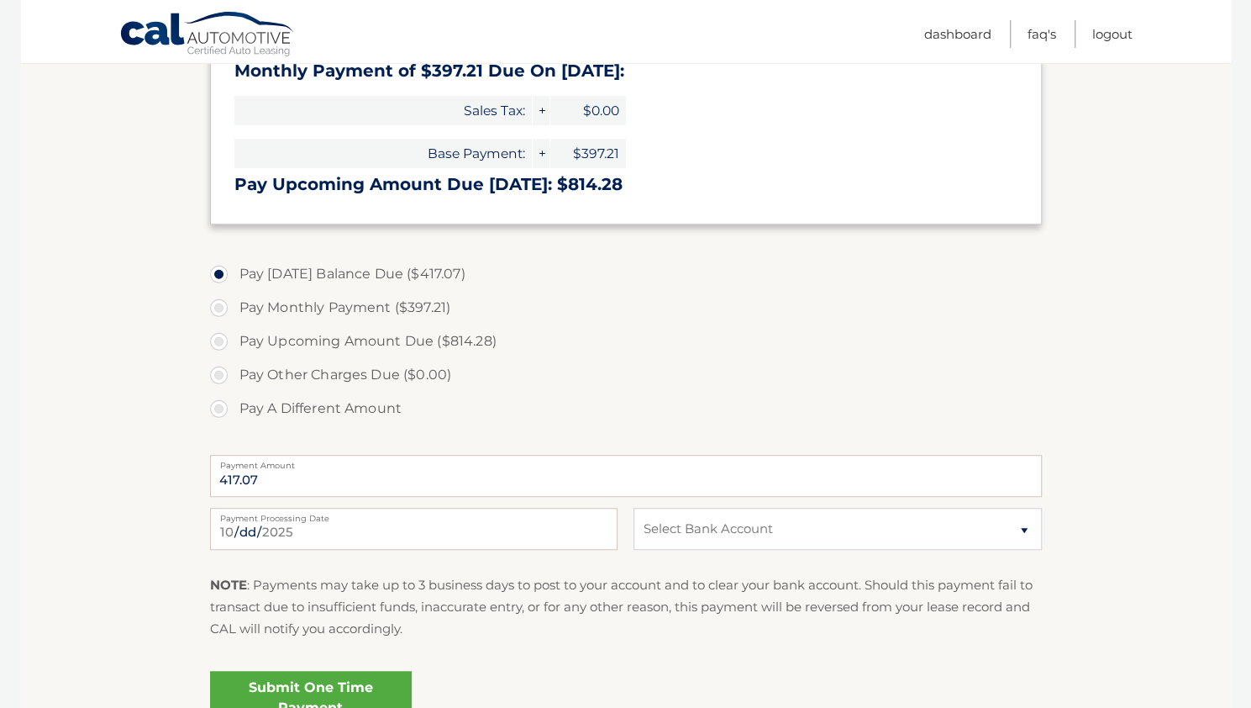
click at [234, 307] on input "Pay Monthly Payment ($397.21)" at bounding box center [225, 304] width 17 height 27
radio input "true"
type input "397.21"
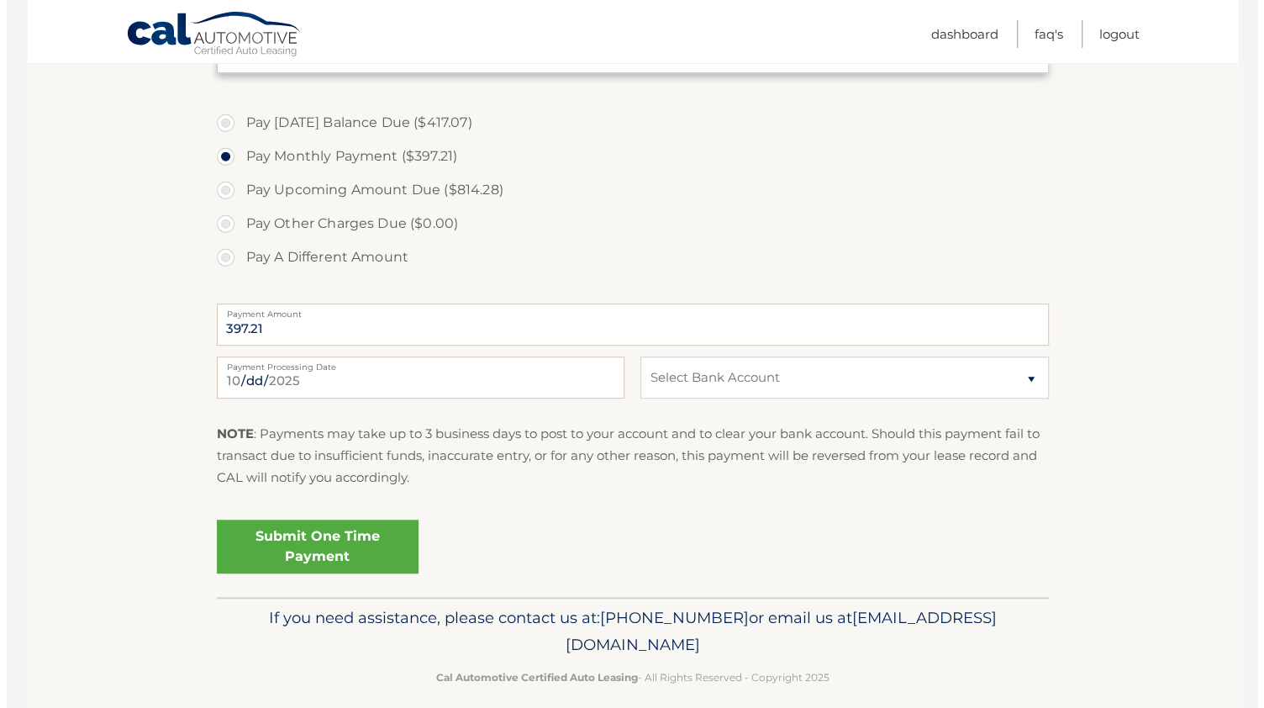
scroll to position [606, 0]
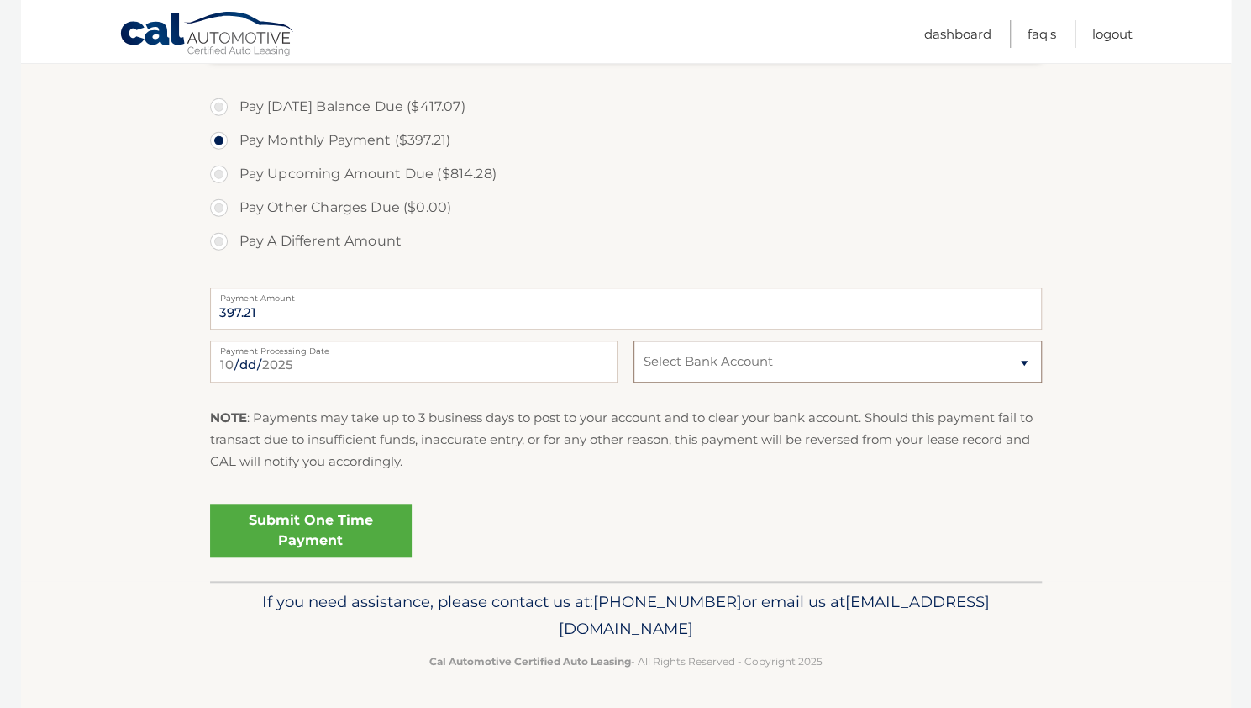
click at [936, 353] on select "Select Bank Account Checking BANK OF AMERICA N.A. *****3239 Checking BANK OF AM…" at bounding box center [838, 361] width 408 height 42
click at [860, 355] on select "Select Bank Account Checking BANK OF AMERICA N.A. *****3239 Checking BANK OF AM…" at bounding box center [838, 361] width 408 height 42
select select "NTEzNWI5MjQtZTBmNy00NTUyLTgzYTYtZGY0ZWZhNWM3Yjg0"
click at [634, 340] on select "Select Bank Account Checking BANK OF AMERICA N.A. *****3239 Checking BANK OF AM…" at bounding box center [838, 361] width 408 height 42
click at [301, 534] on link "Submit One Time Payment" at bounding box center [311, 530] width 202 height 54
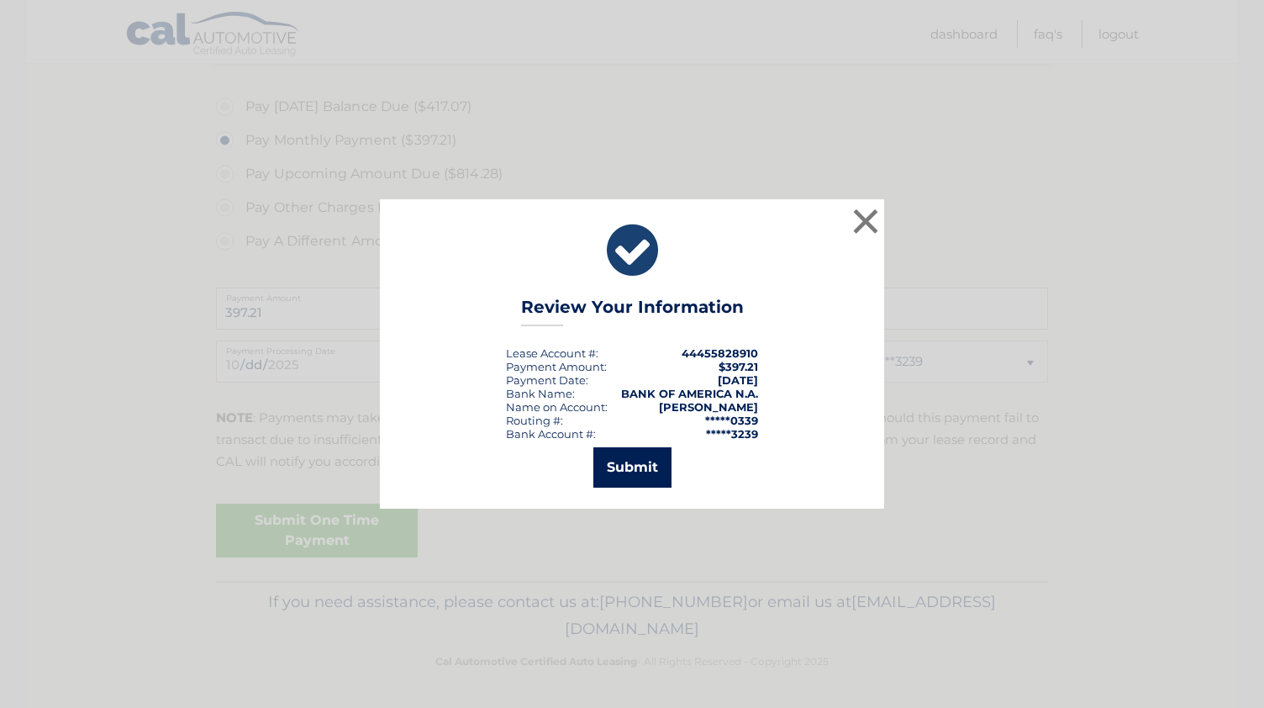
click at [634, 466] on button "Submit" at bounding box center [632, 467] width 78 height 40
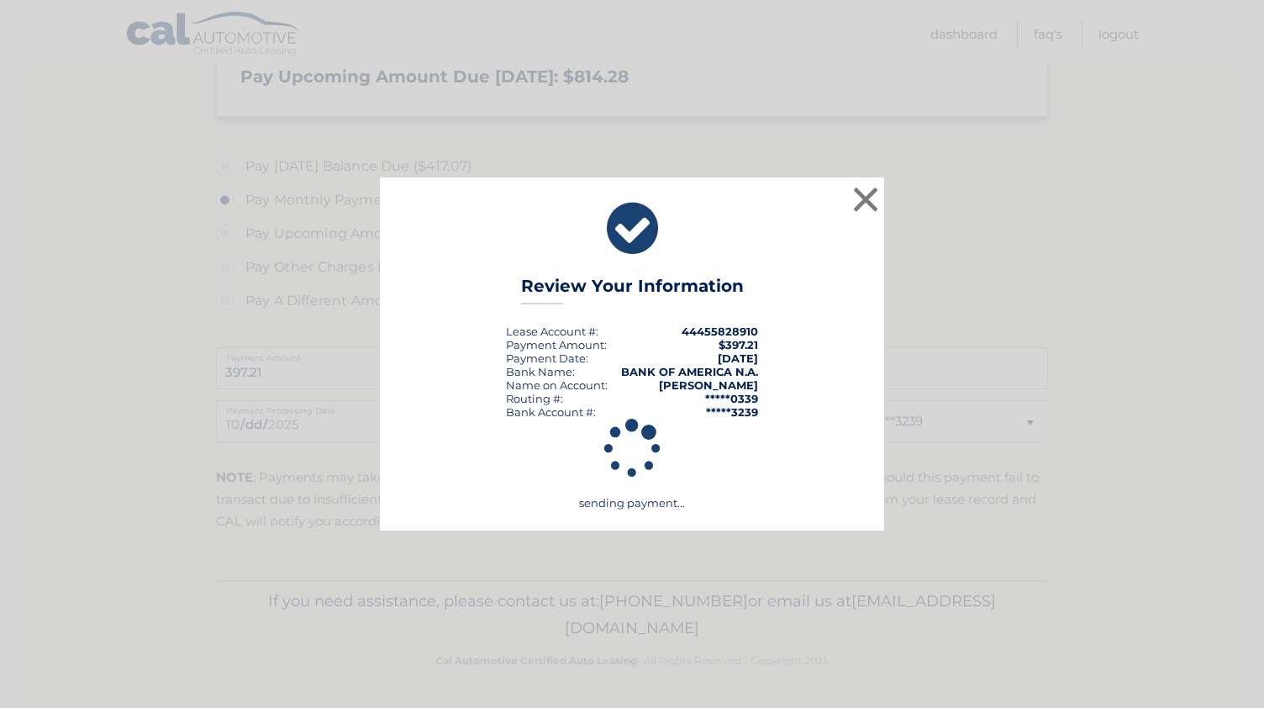
scroll to position [545, 0]
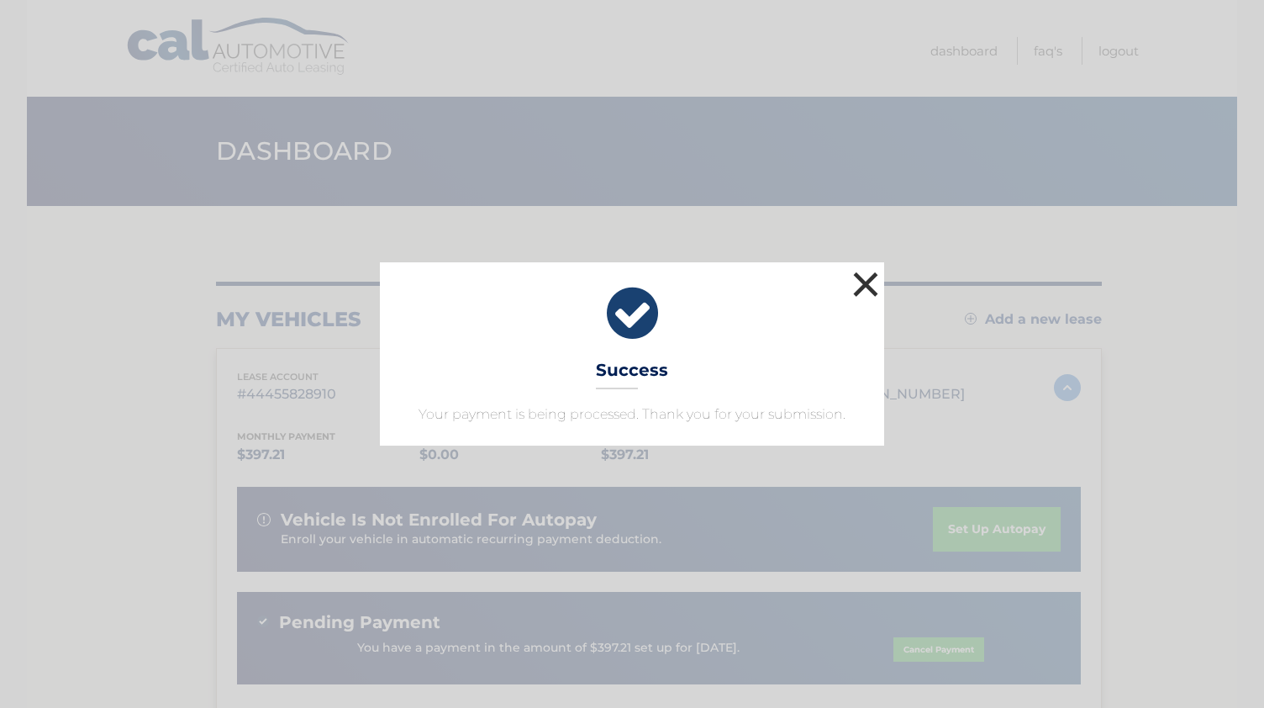
click at [863, 288] on button "×" at bounding box center [866, 284] width 34 height 34
